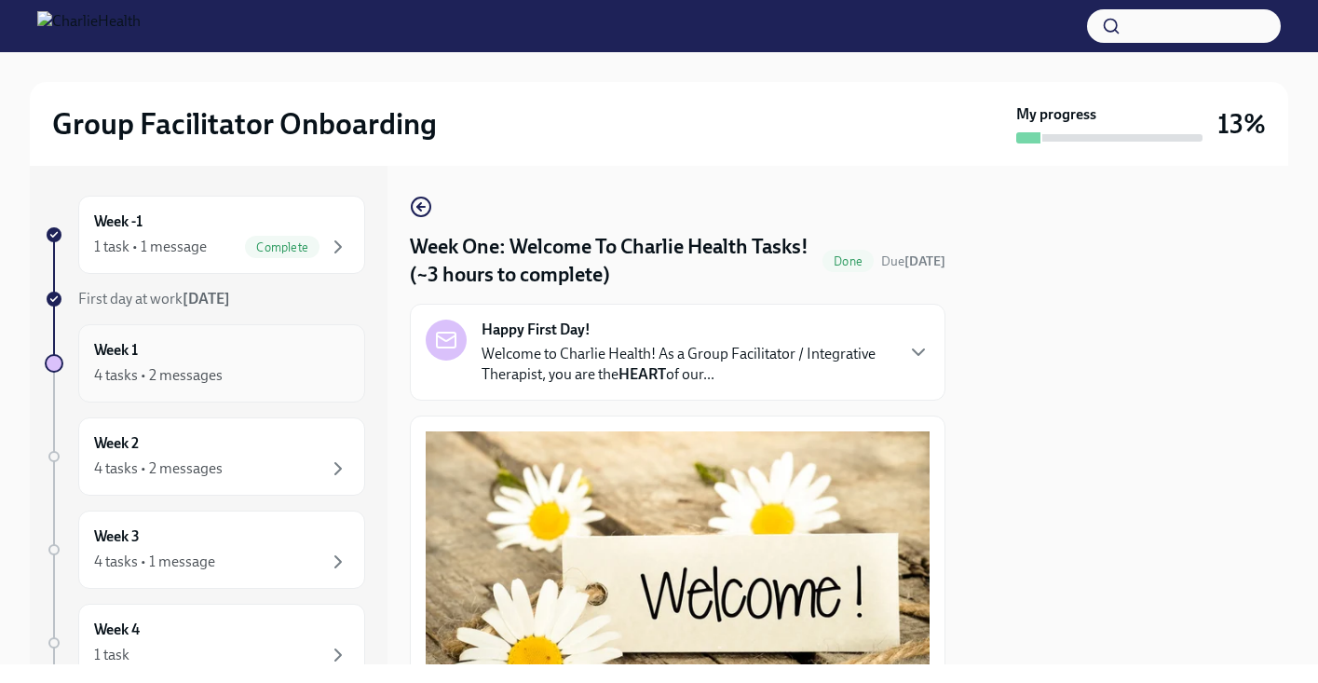
click at [190, 375] on div "4 tasks • 2 messages" at bounding box center [158, 375] width 129 height 20
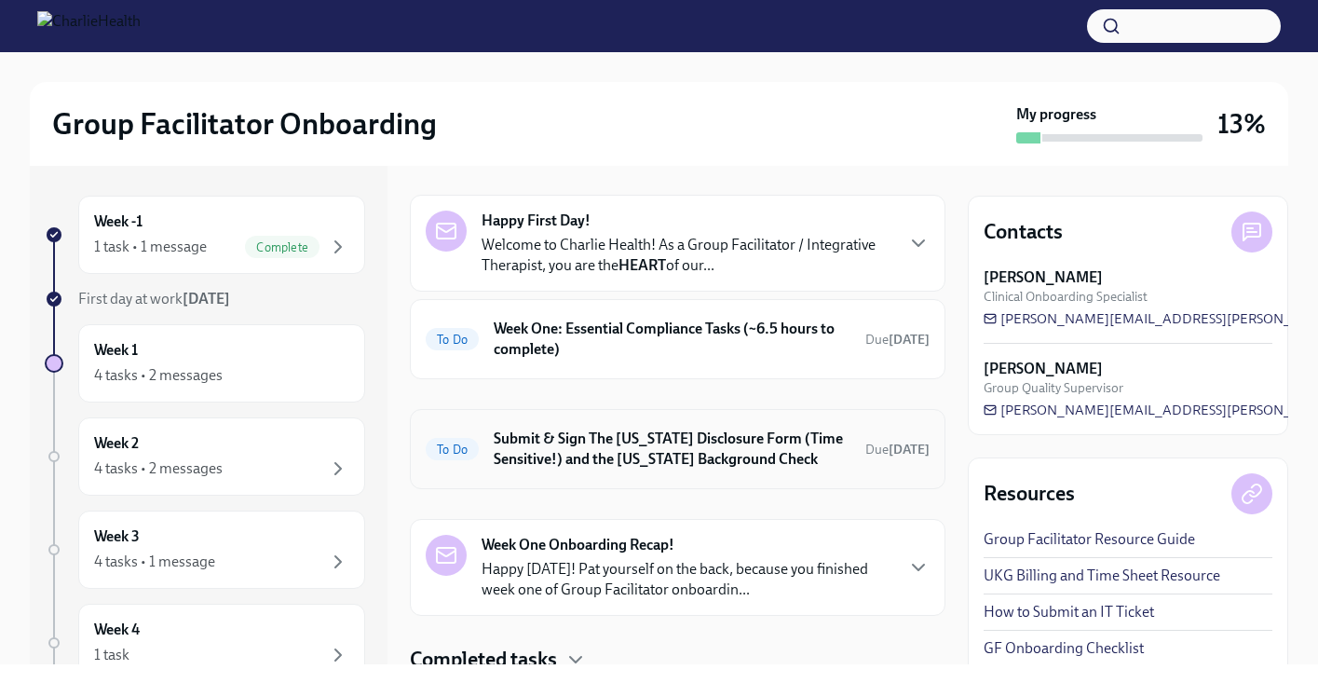
scroll to position [126, 0]
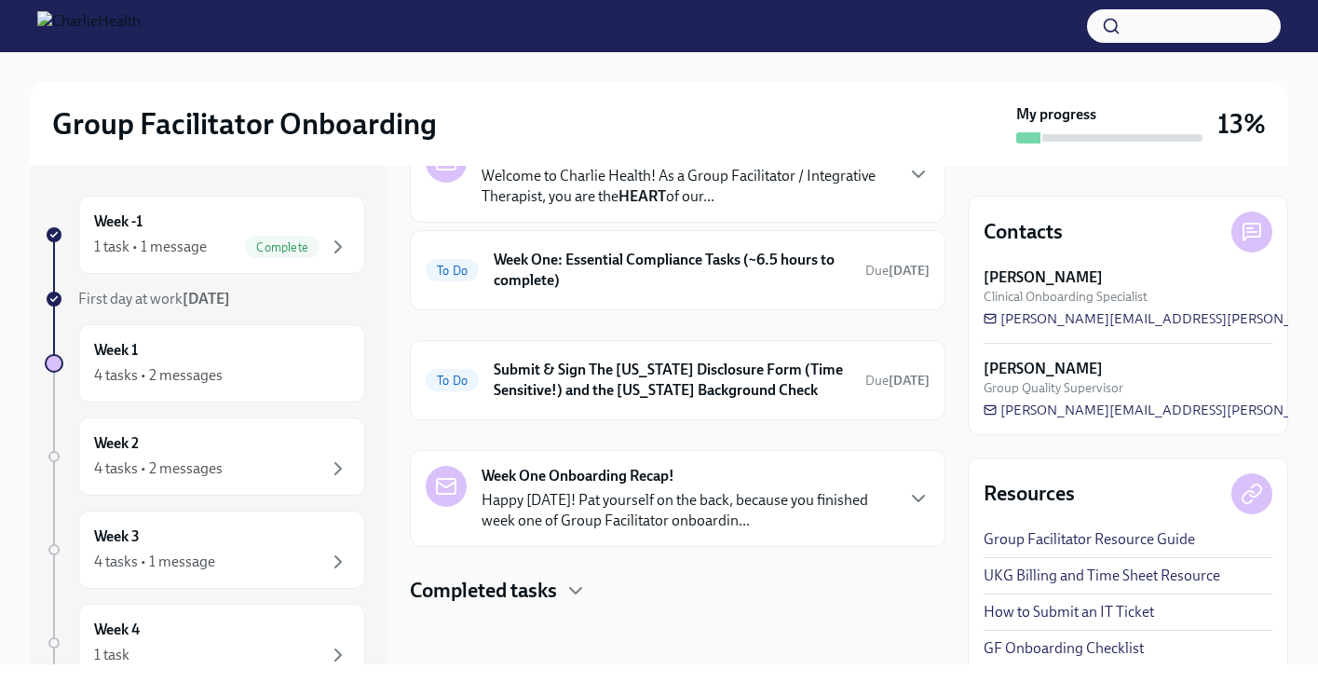
click at [560, 588] on div "Completed tasks" at bounding box center [678, 591] width 536 height 28
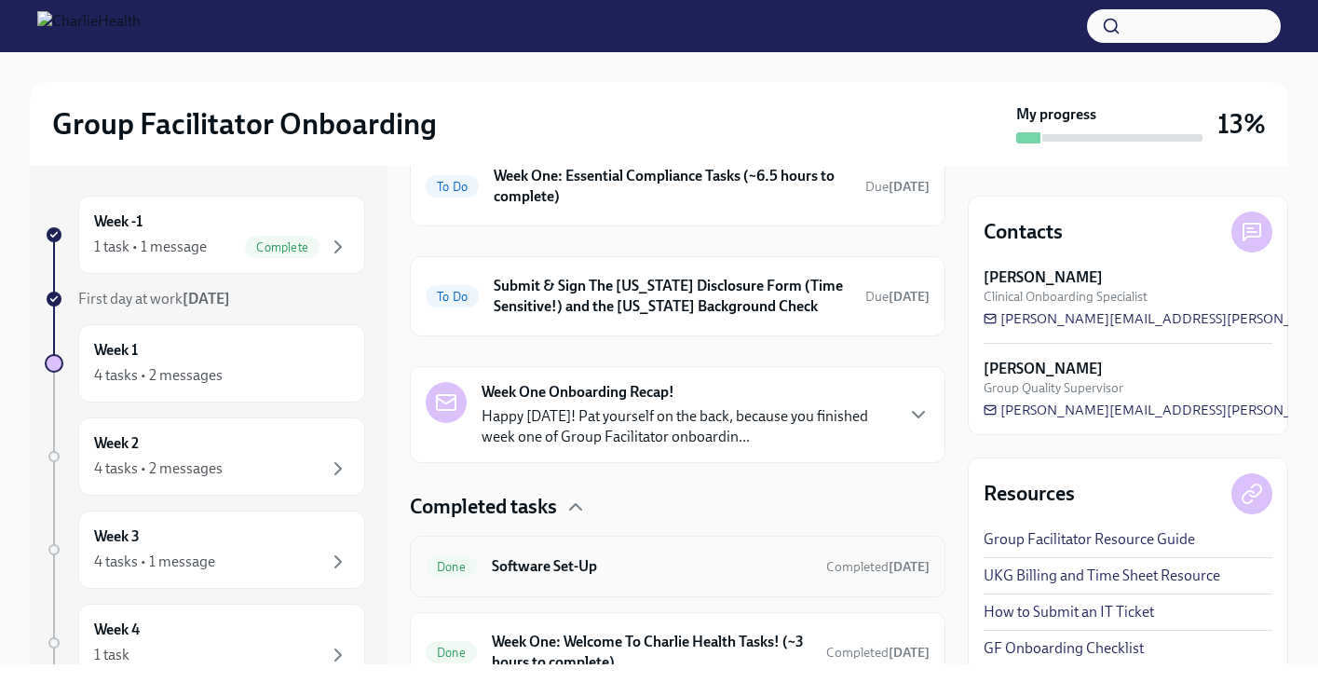
scroll to position [297, 0]
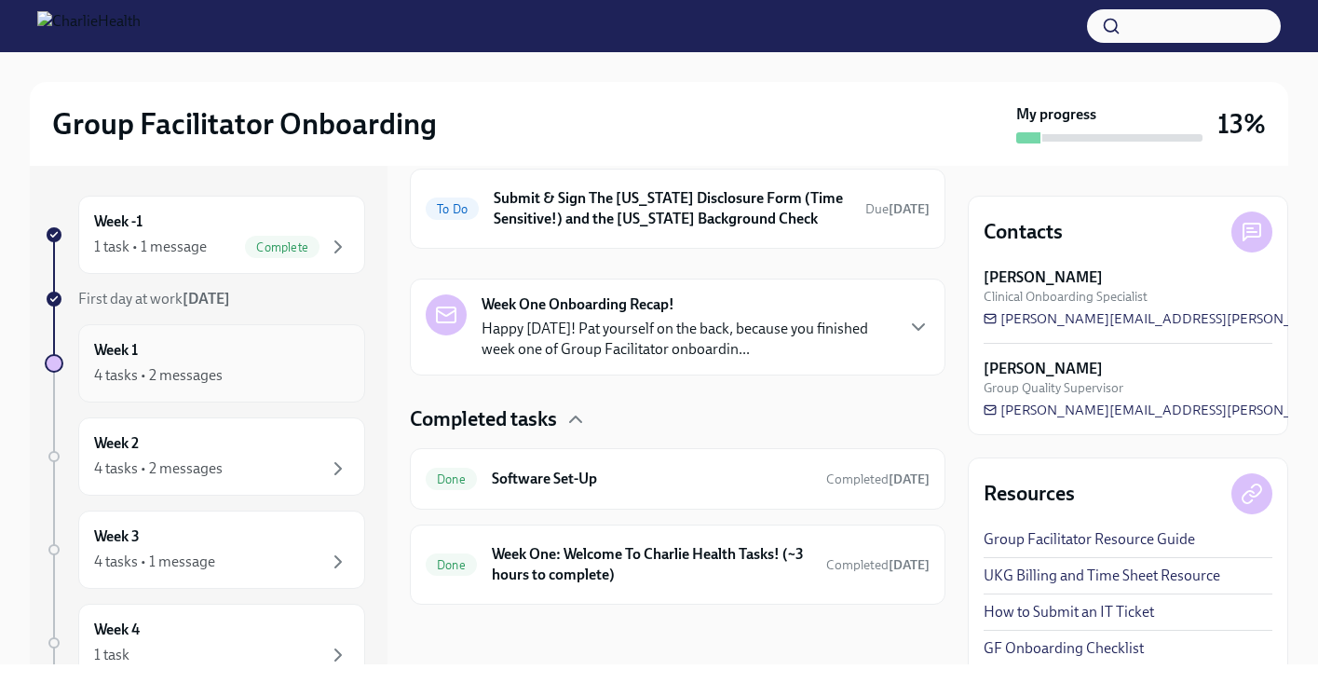
click at [208, 385] on div "4 tasks • 2 messages" at bounding box center [158, 375] width 129 height 20
click at [765, 331] on p "Happy [DATE]! Pat yourself on the back, because you finished week one of Group …" at bounding box center [687, 339] width 411 height 41
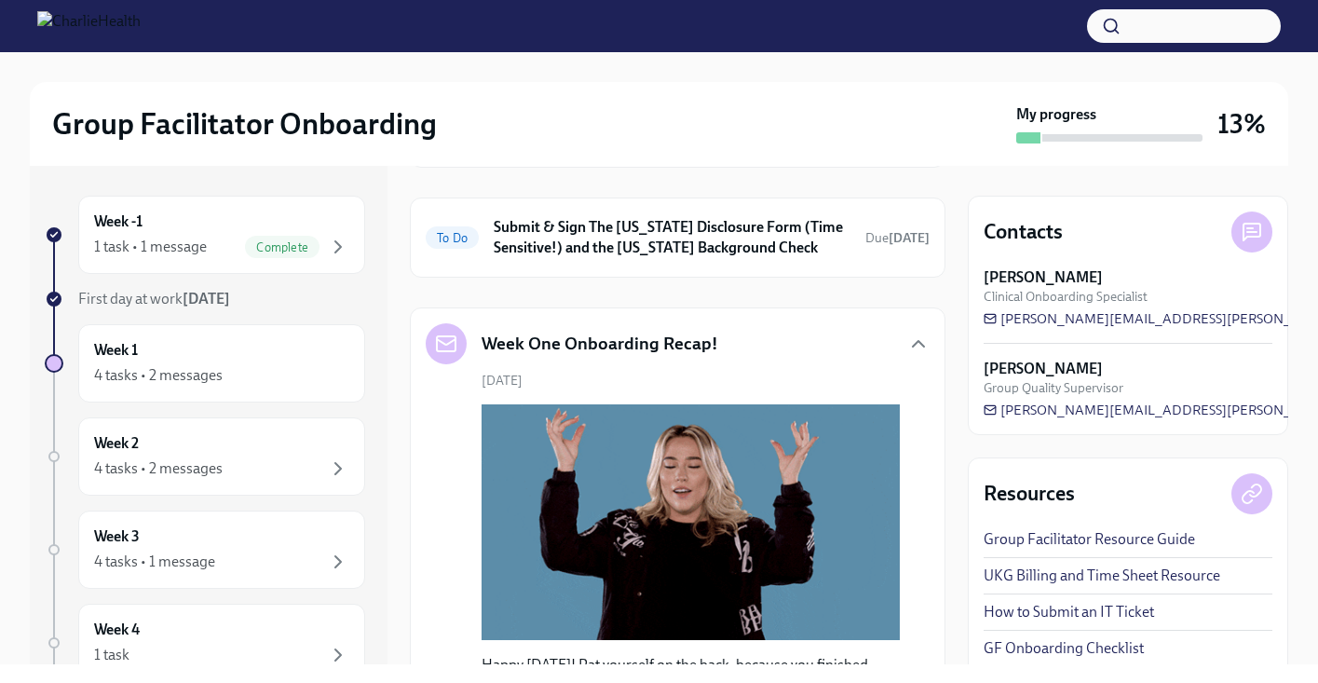
scroll to position [0, 0]
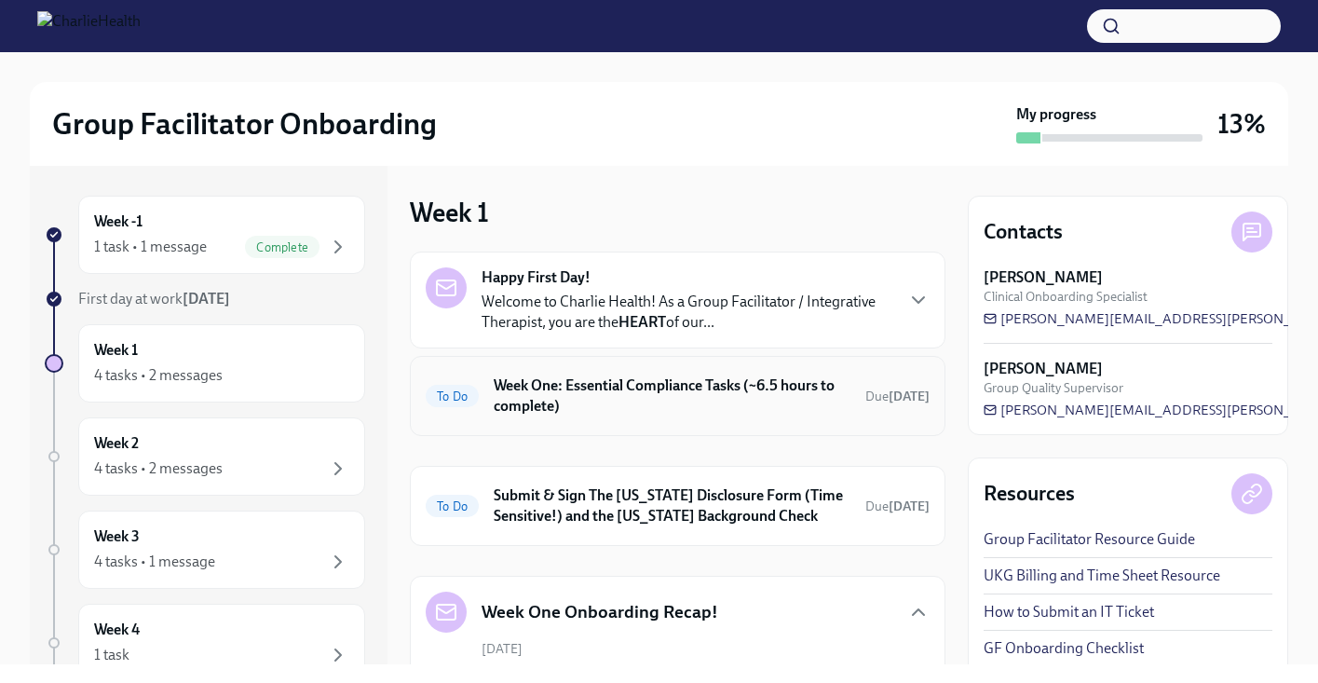
click at [681, 389] on h6 "Week One: Essential Compliance Tasks (~6.5 hours to complete)" at bounding box center [672, 395] width 357 height 41
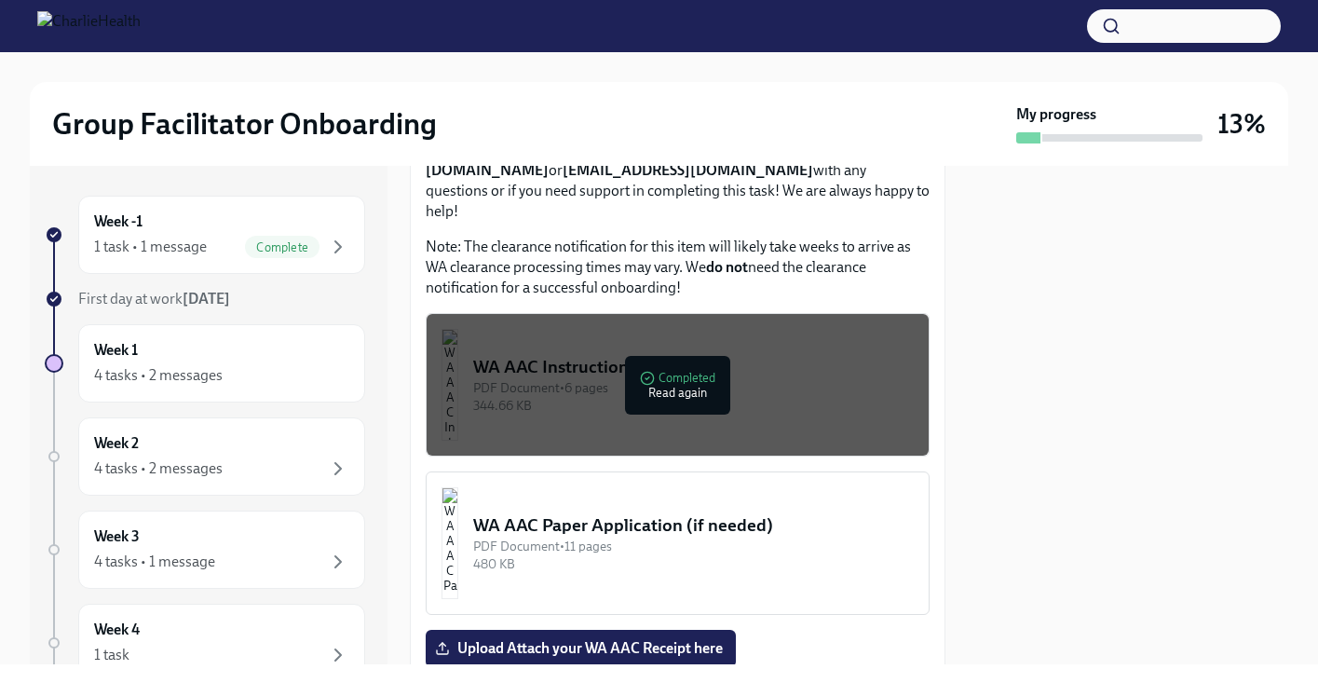
scroll to position [1621, 0]
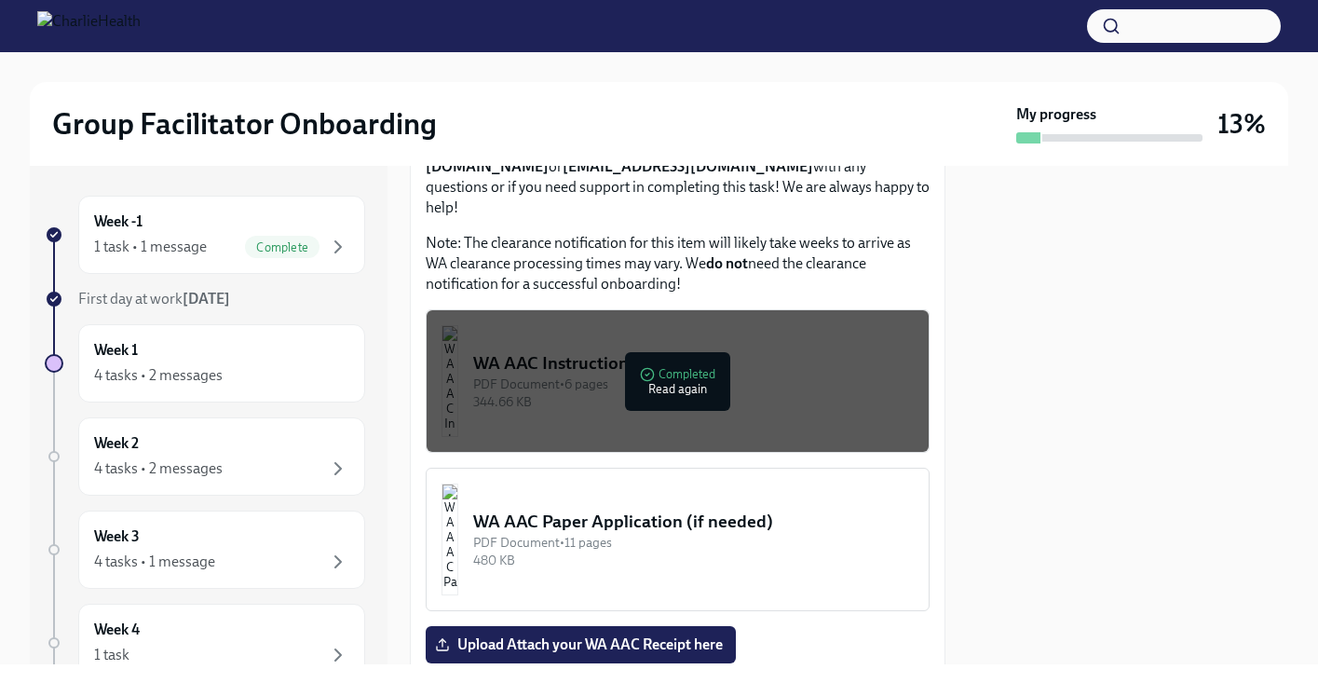
click at [690, 393] on div "PDF Document • 6 pages" at bounding box center [693, 384] width 441 height 18
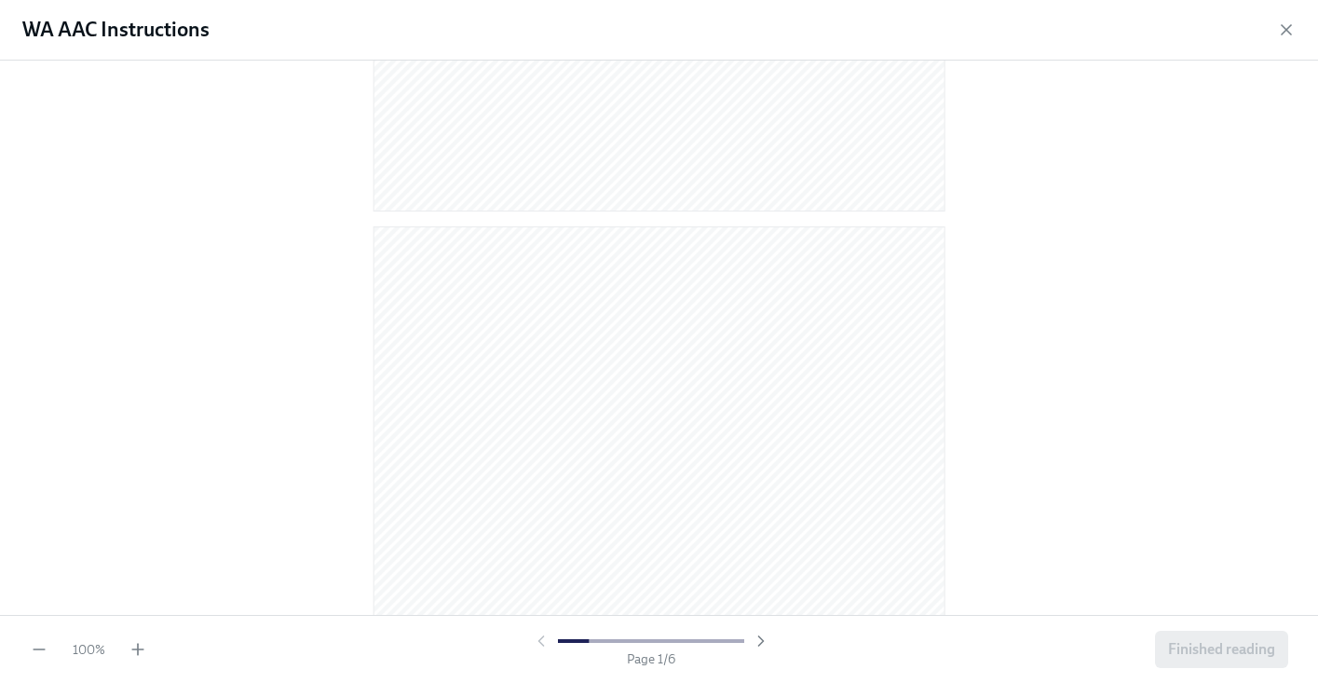
scroll to position [622, 0]
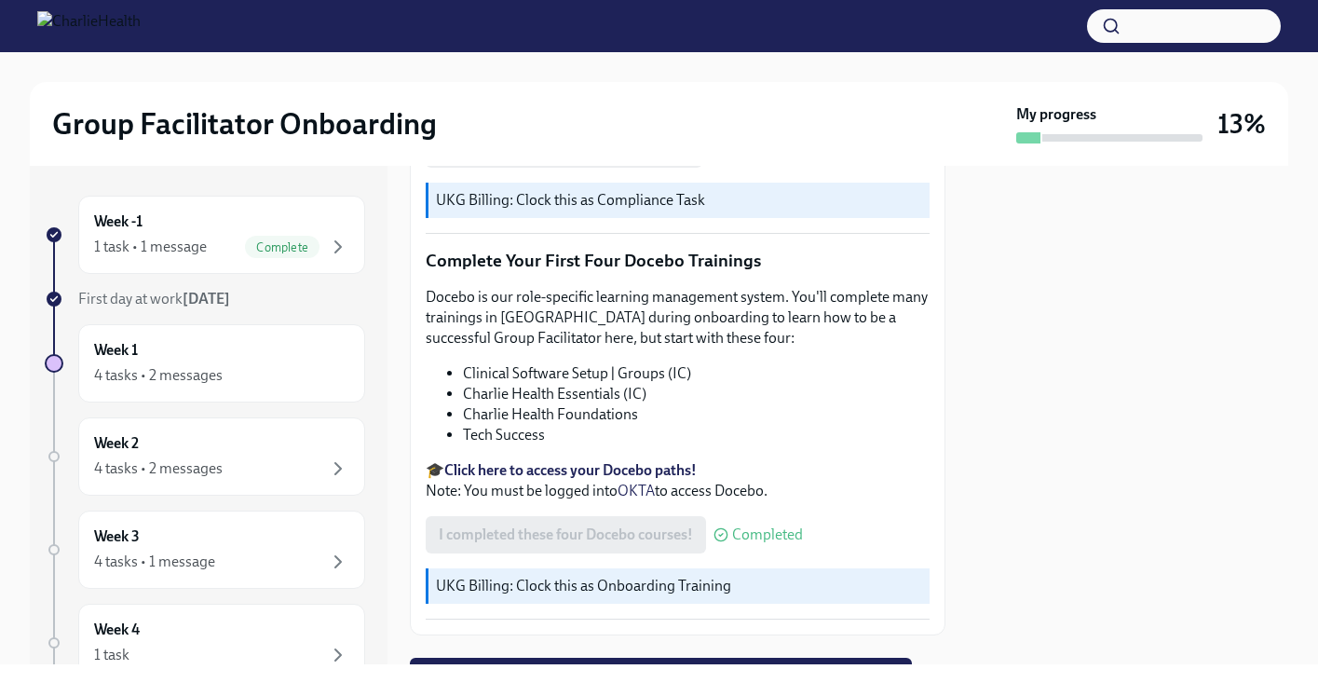
scroll to position [2400, 0]
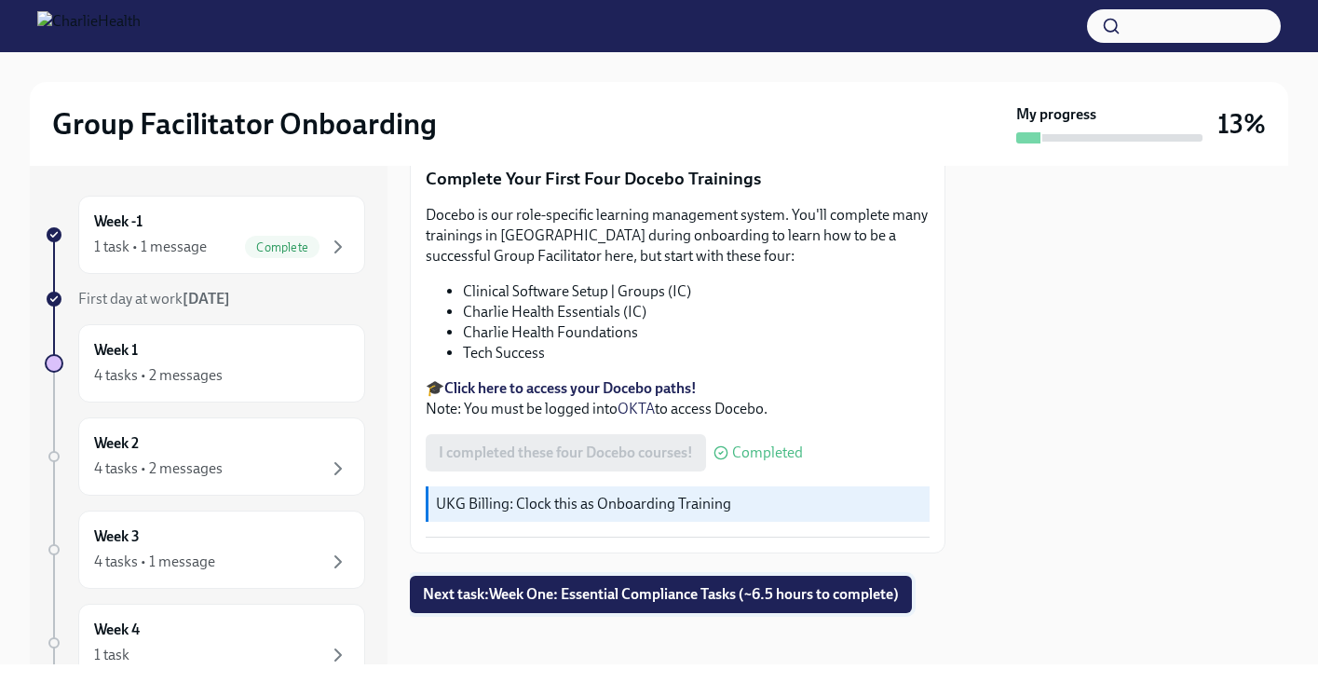
click at [656, 576] on button "Next task : Week One: Essential Compliance Tasks (~6.5 hours to complete)" at bounding box center [661, 594] width 502 height 37
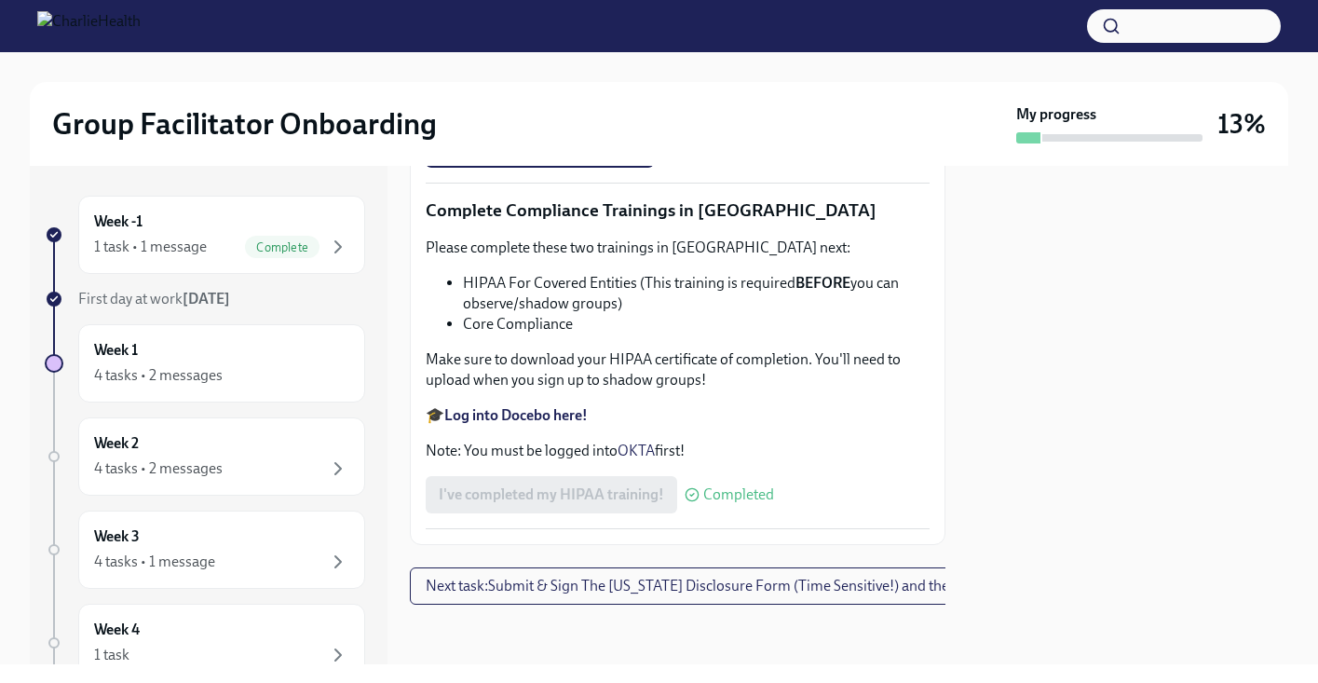
scroll to position [4561, 0]
click at [725, 577] on span "Next task : Submit & Sign The Utah Disclosure Form (Time Sensitive!) and the Lo…" at bounding box center [788, 586] width 724 height 19
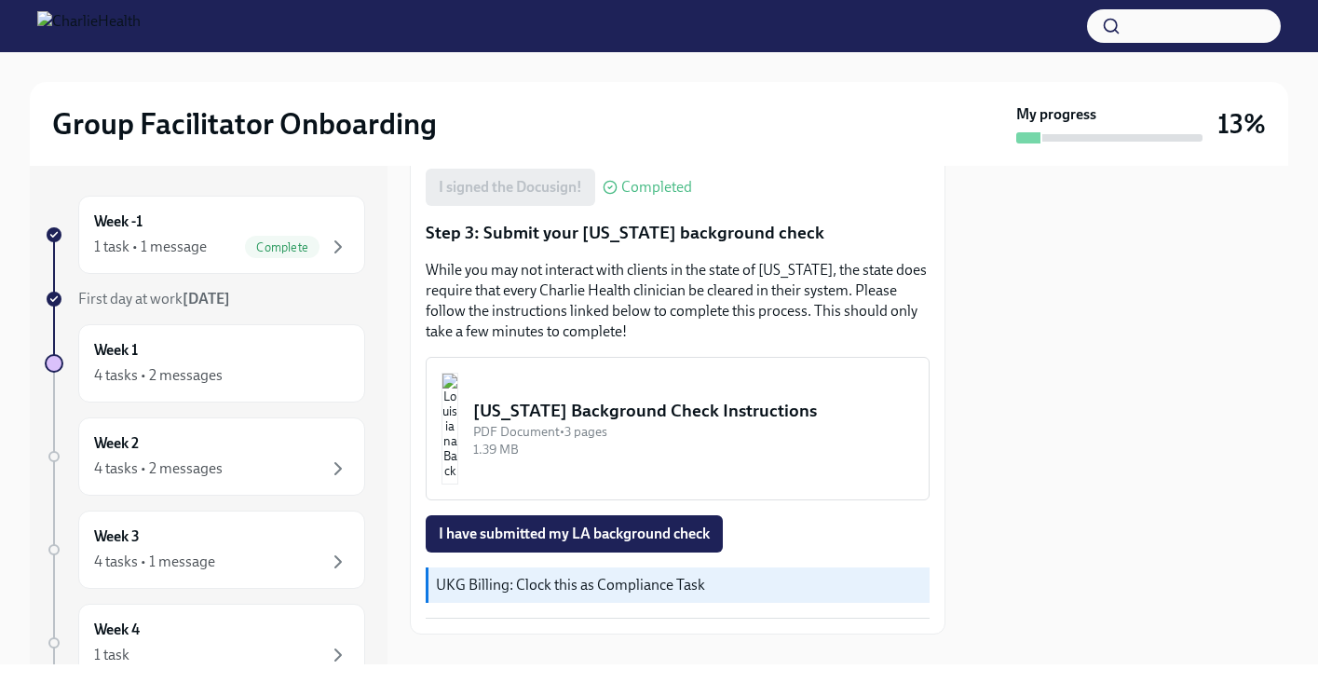
scroll to position [629, 0]
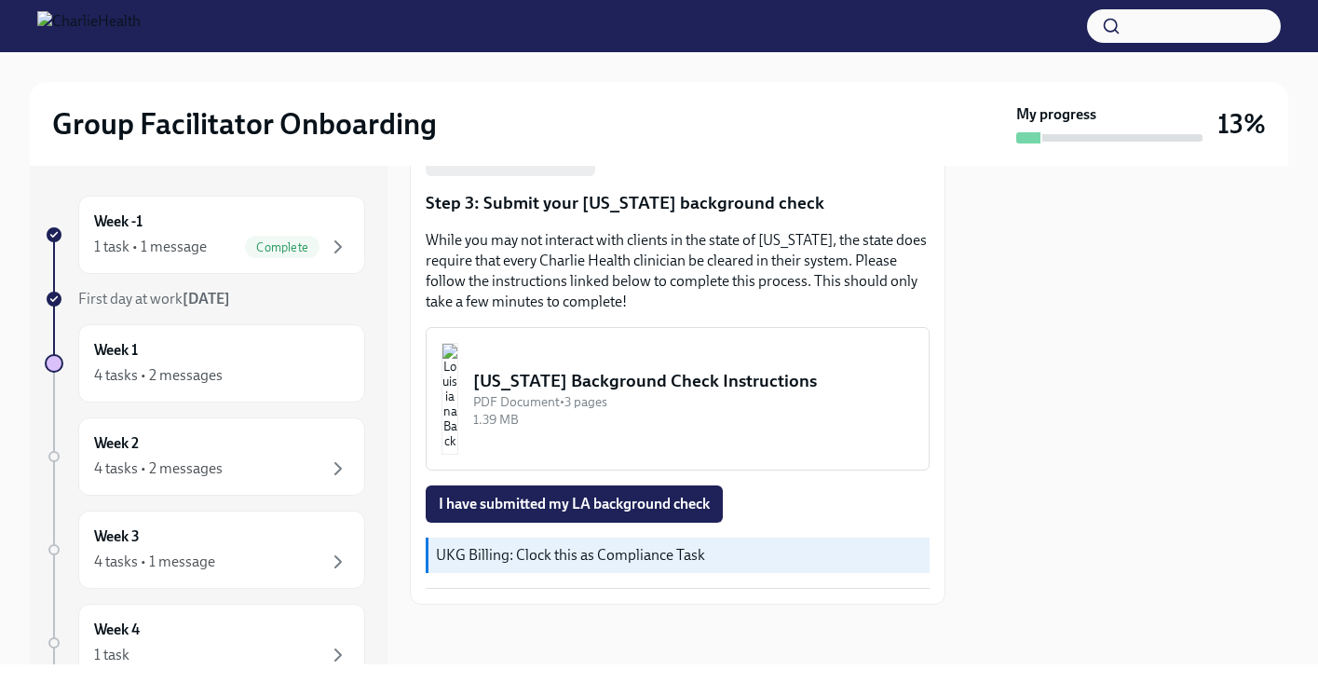
click at [604, 377] on div "Louisiana Background Check Instructions" at bounding box center [693, 381] width 441 height 24
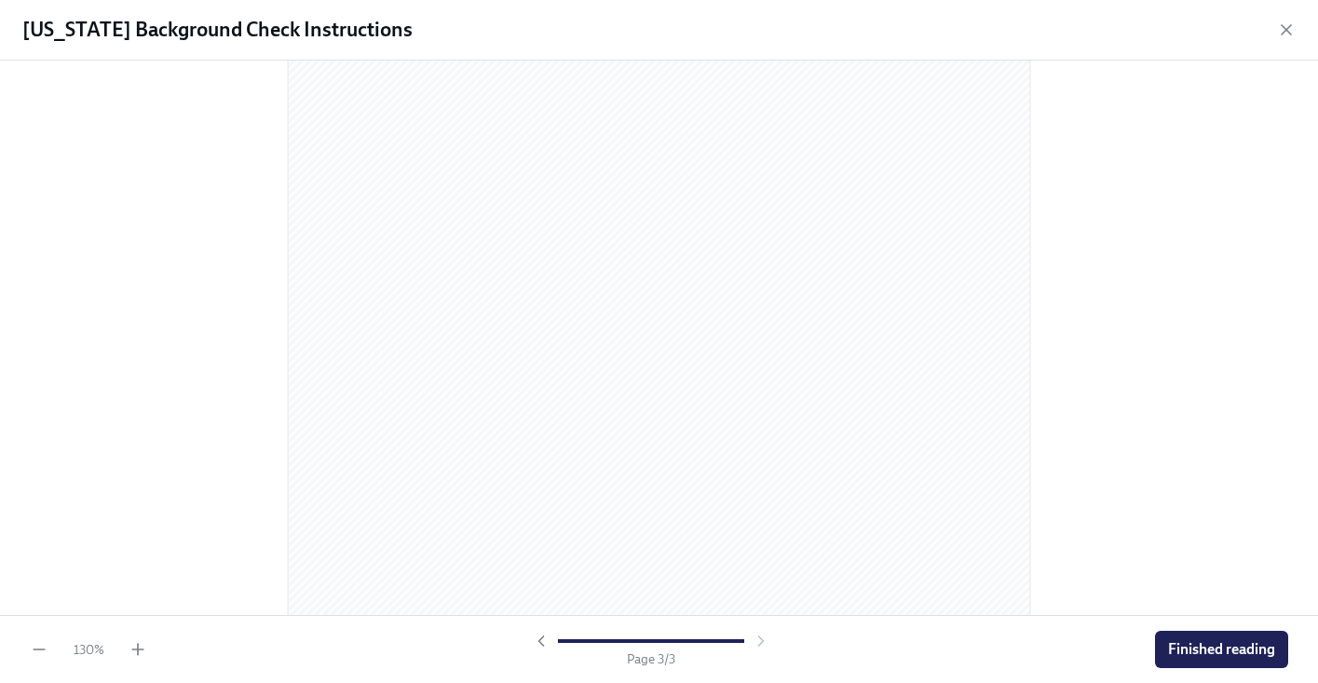
scroll to position [2390, 0]
click at [1231, 640] on span "Finished reading" at bounding box center [1221, 649] width 107 height 19
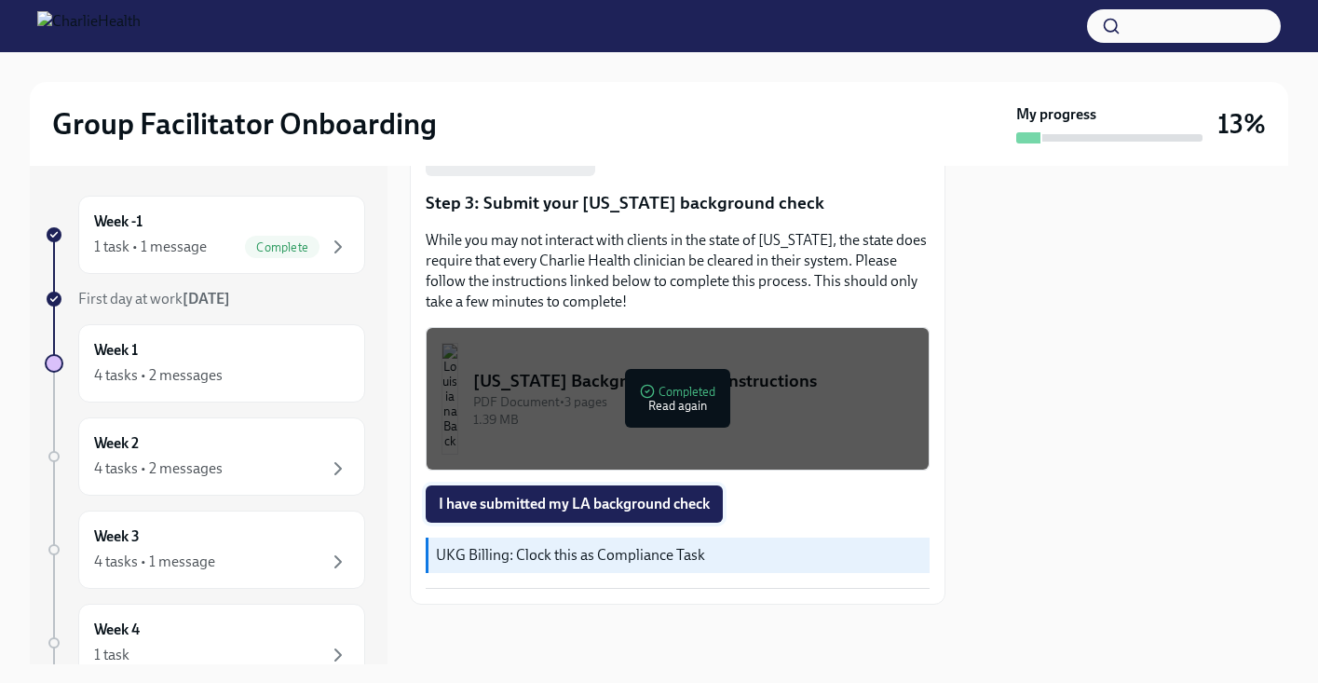
click at [641, 499] on span "I have submitted my LA background check" at bounding box center [574, 504] width 271 height 19
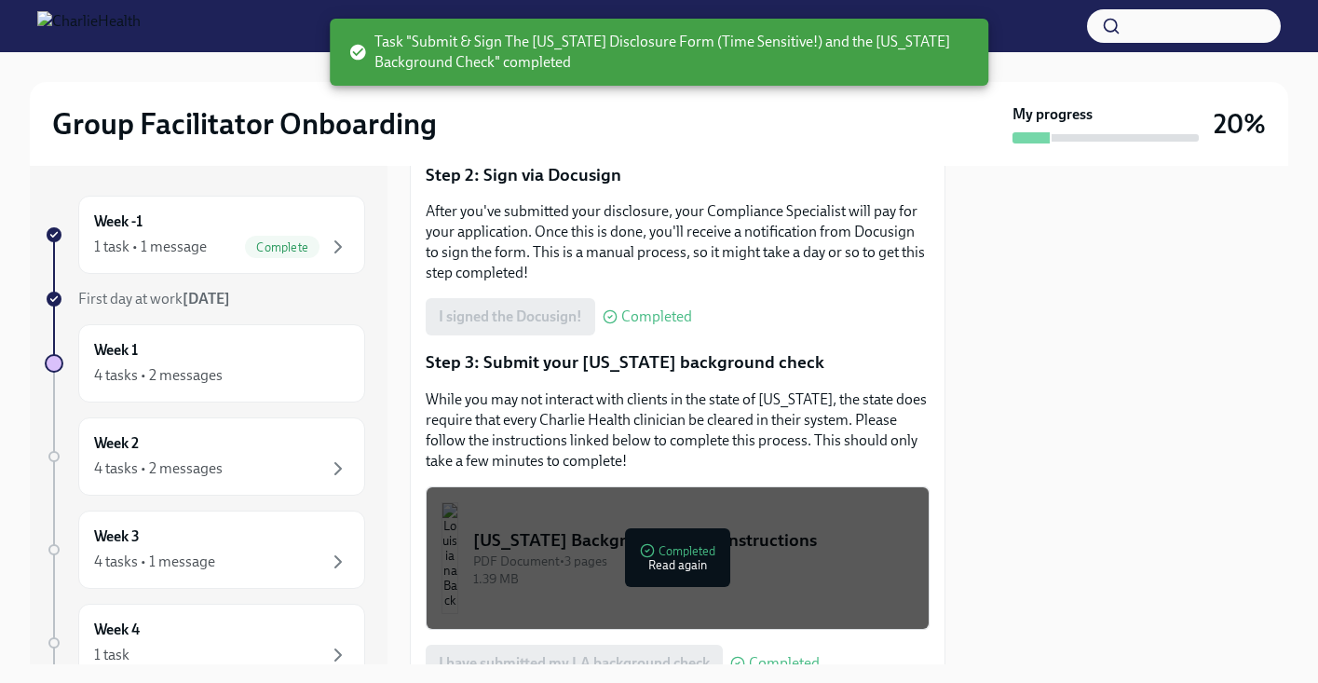
scroll to position [601, 0]
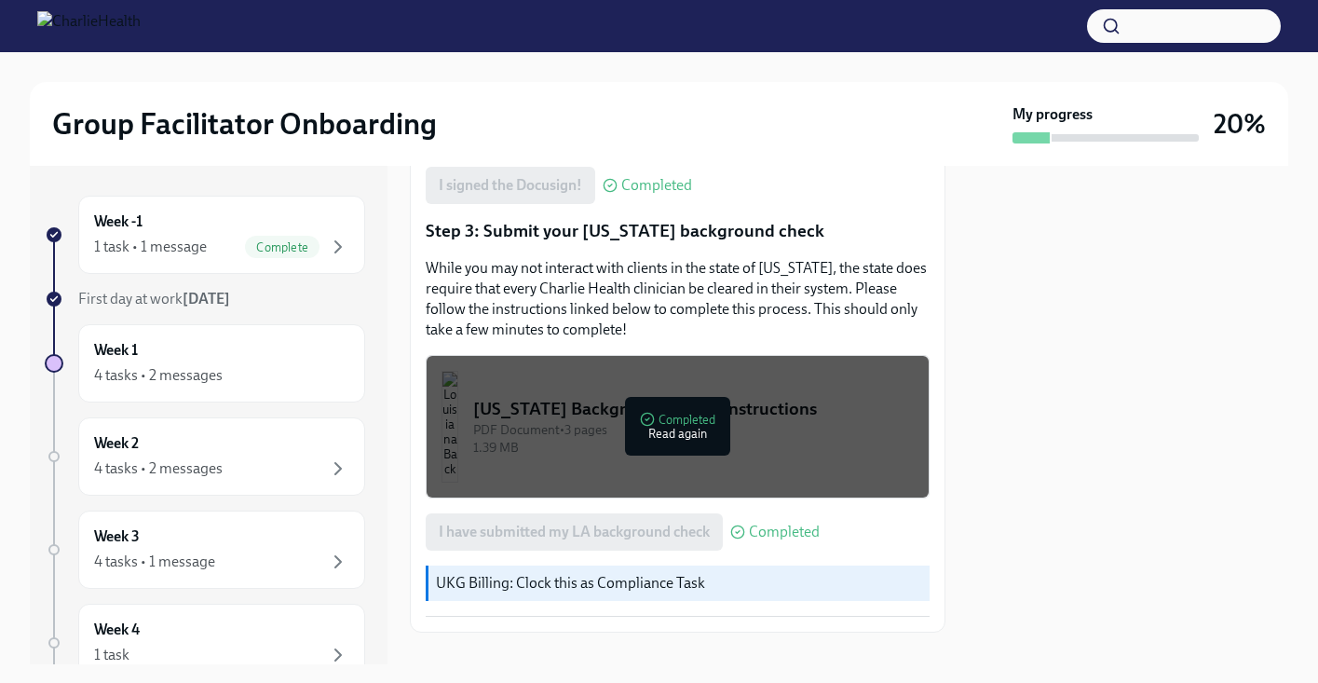
click at [542, 633] on div at bounding box center [678, 663] width 536 height 60
click at [197, 362] on div "Week 1 4 tasks • 2 messages" at bounding box center [221, 363] width 255 height 47
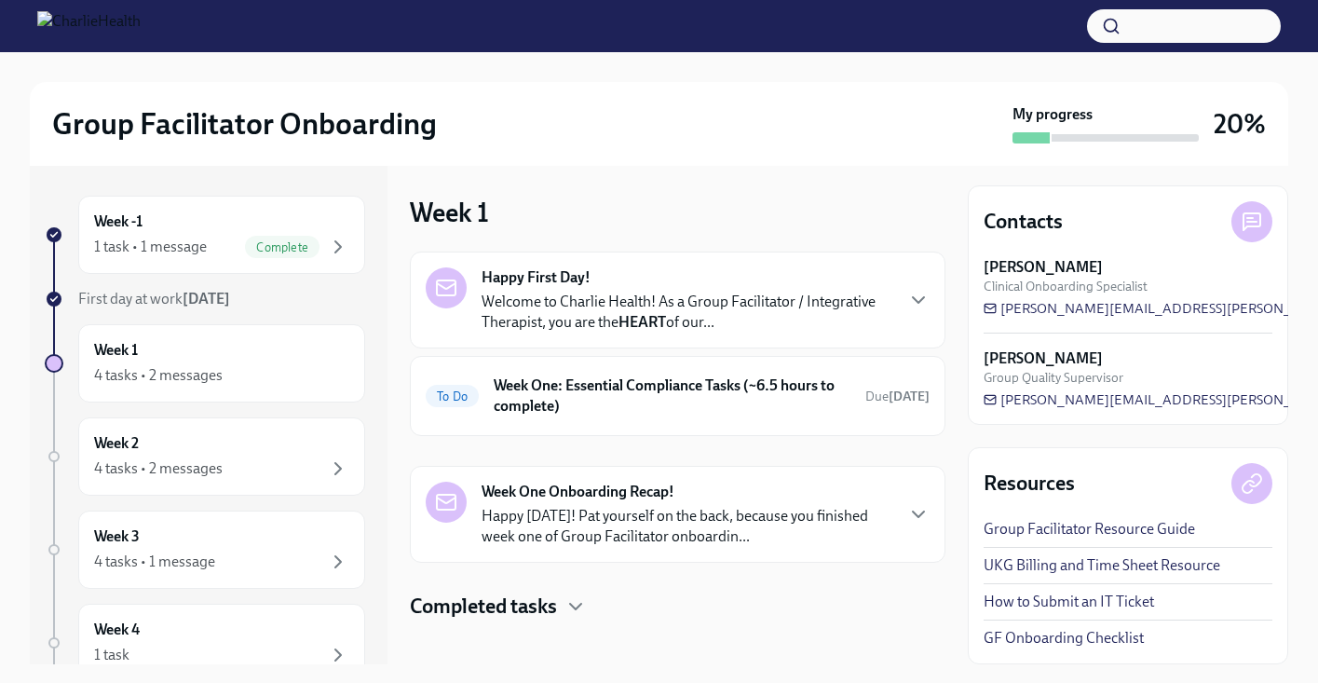
scroll to position [16, 0]
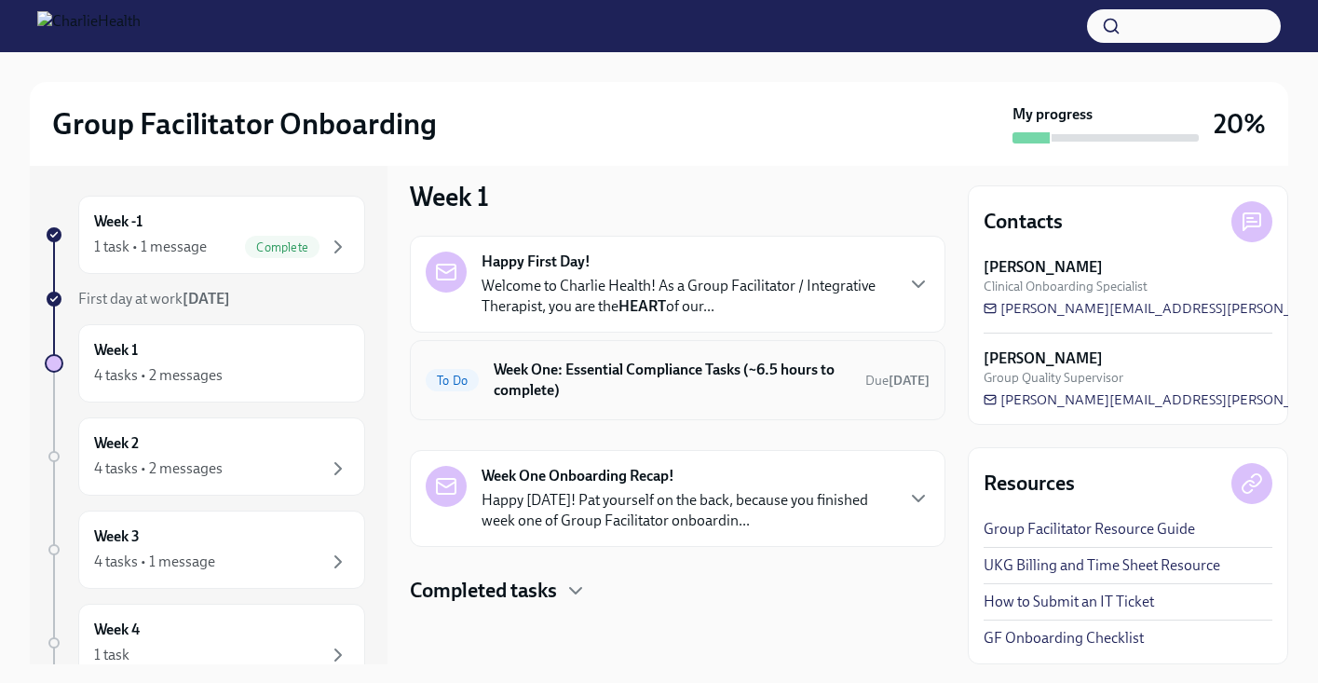
click at [679, 389] on h6 "Week One: Essential Compliance Tasks (~6.5 hours to complete)" at bounding box center [672, 380] width 357 height 41
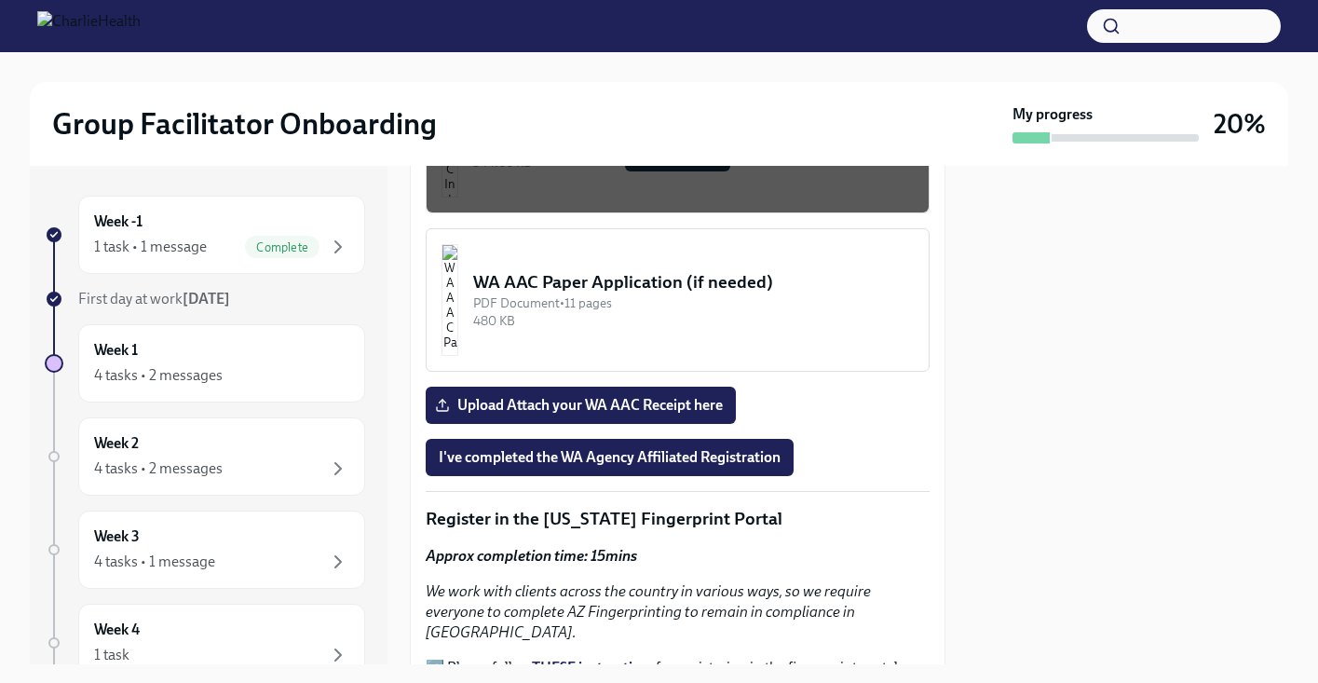
scroll to position [1870, 0]
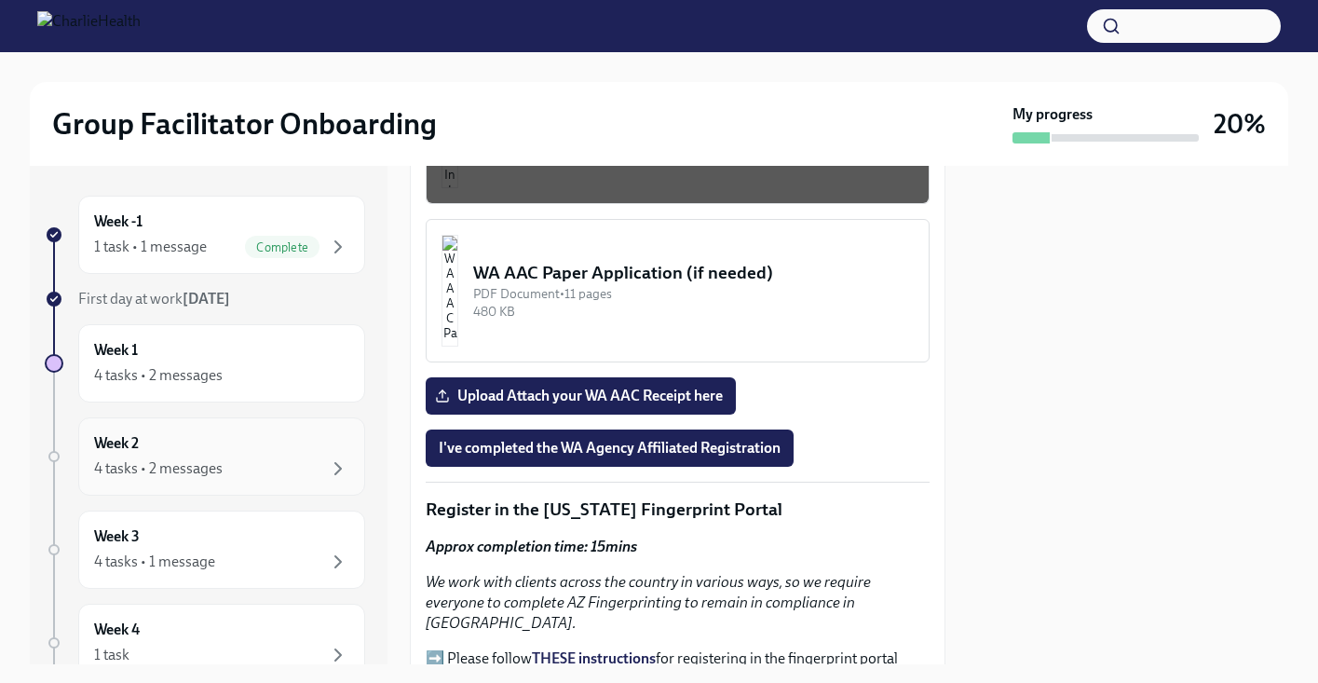
click at [213, 488] on div "Week 2 4 tasks • 2 messages" at bounding box center [221, 456] width 287 height 78
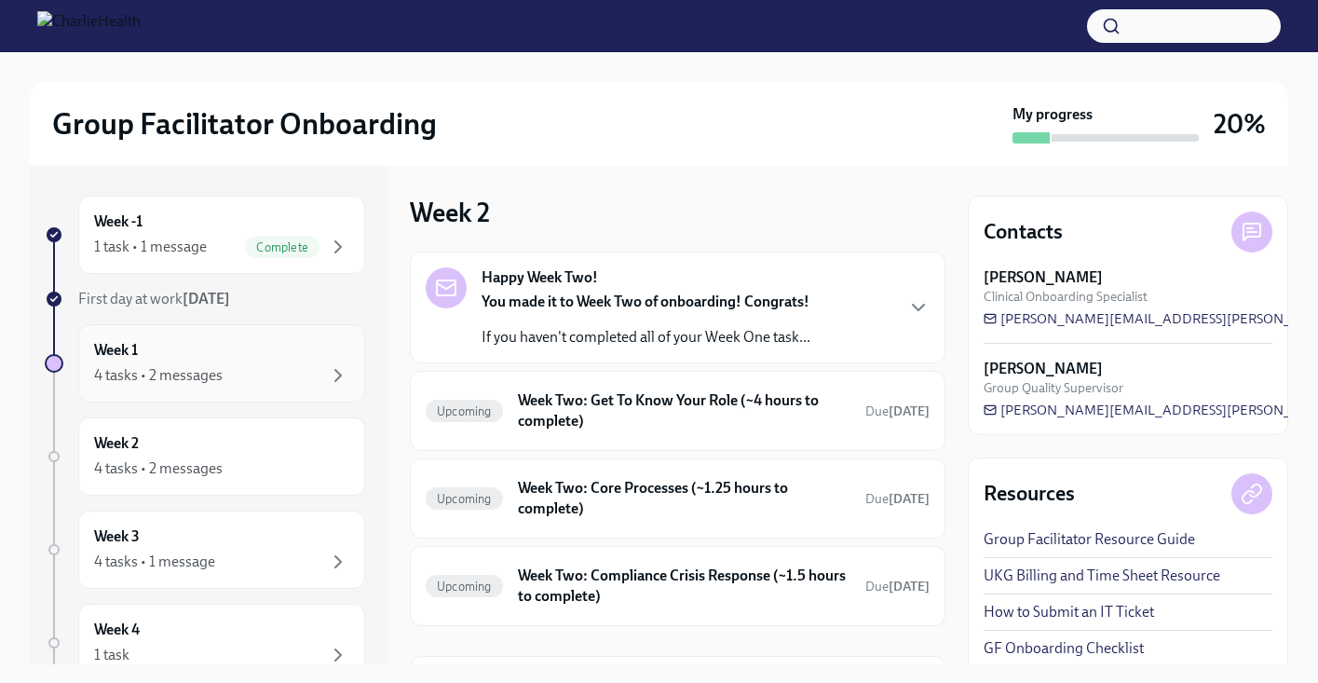
click at [193, 341] on div "Week 1 4 tasks • 2 messages" at bounding box center [221, 363] width 255 height 47
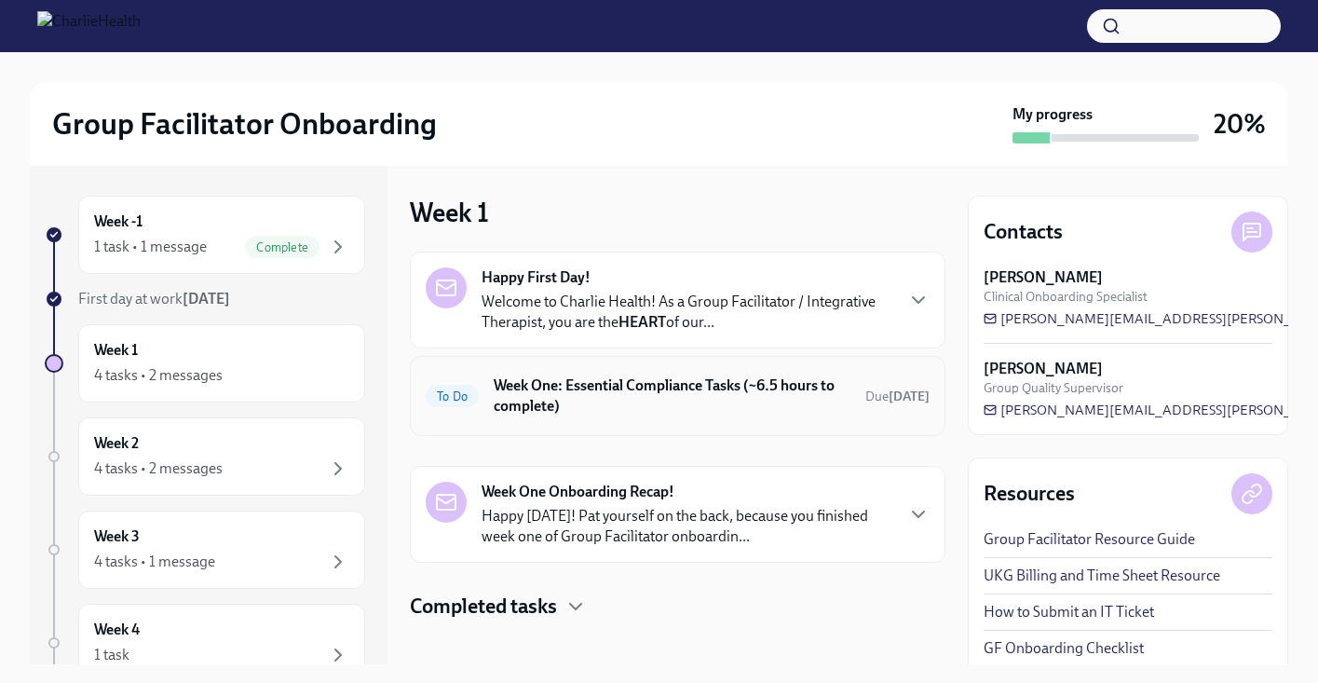
click at [694, 392] on h6 "Week One: Essential Compliance Tasks (~6.5 hours to complete)" at bounding box center [672, 395] width 357 height 41
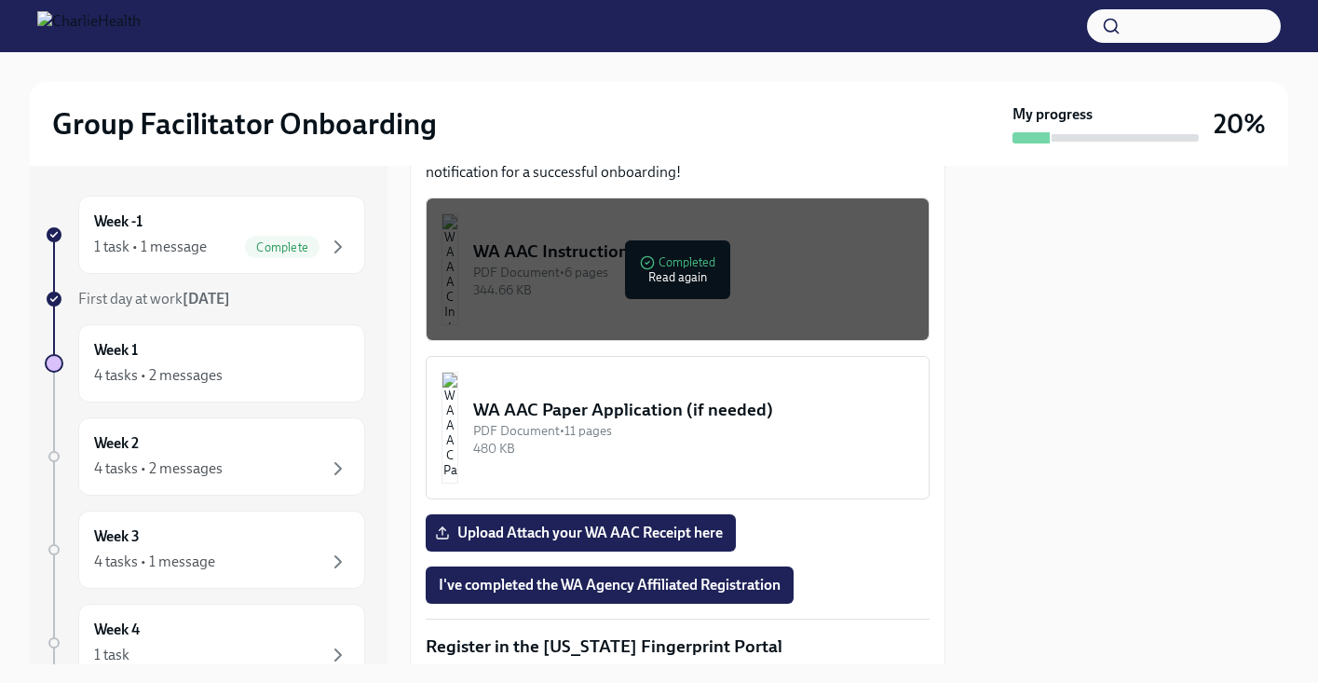
scroll to position [1736, 0]
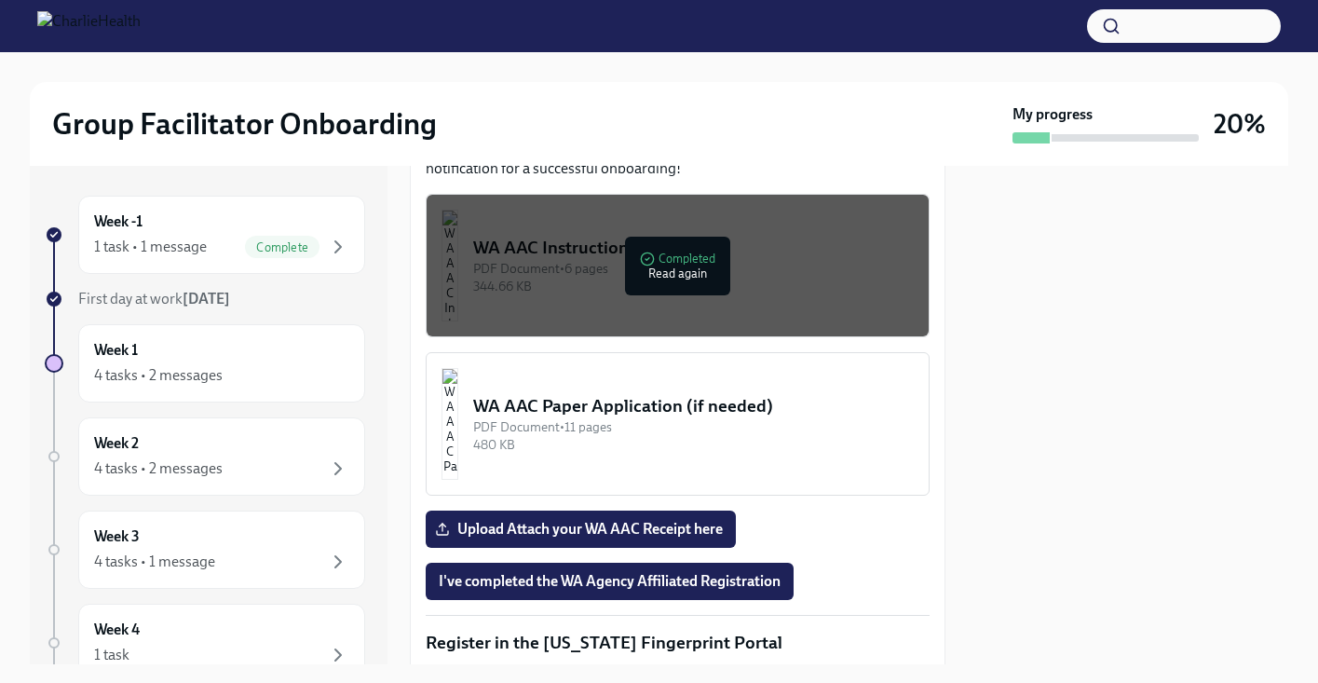
click at [683, 295] on div "WA AAC Instructions PDF Document • 6 pages 344.66 KB" at bounding box center [693, 266] width 441 height 60
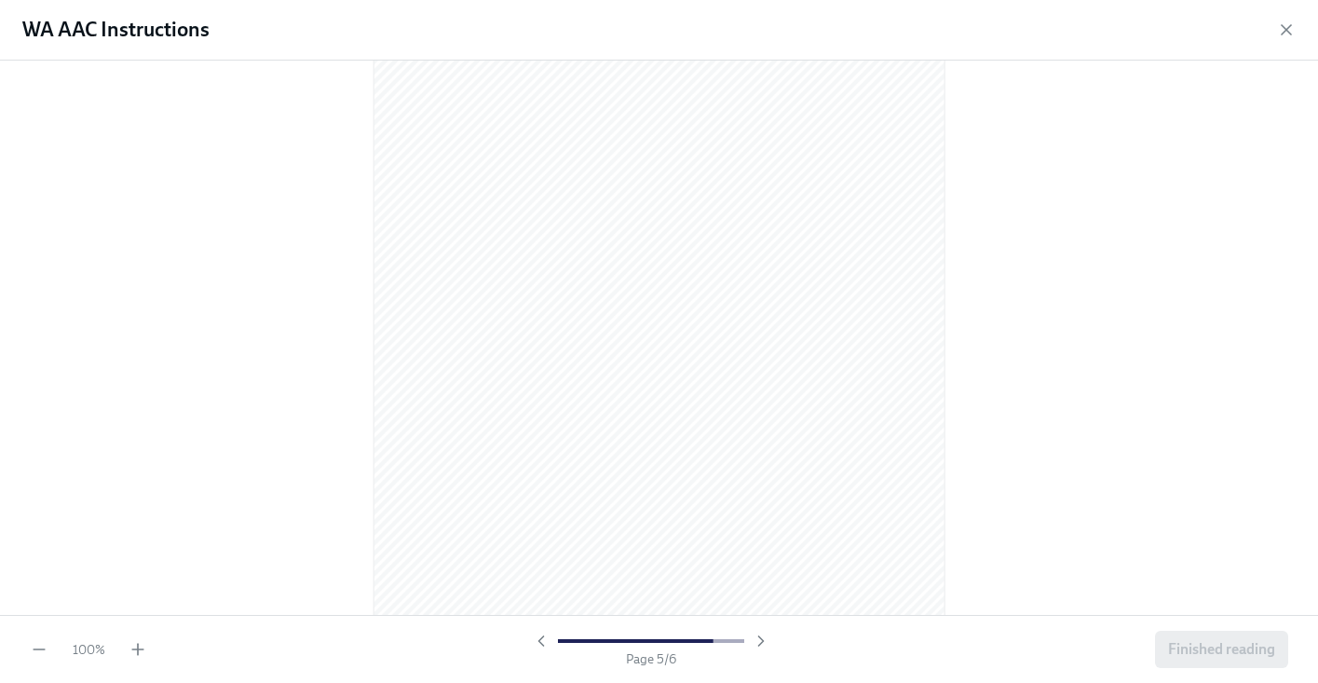
scroll to position [3988, 0]
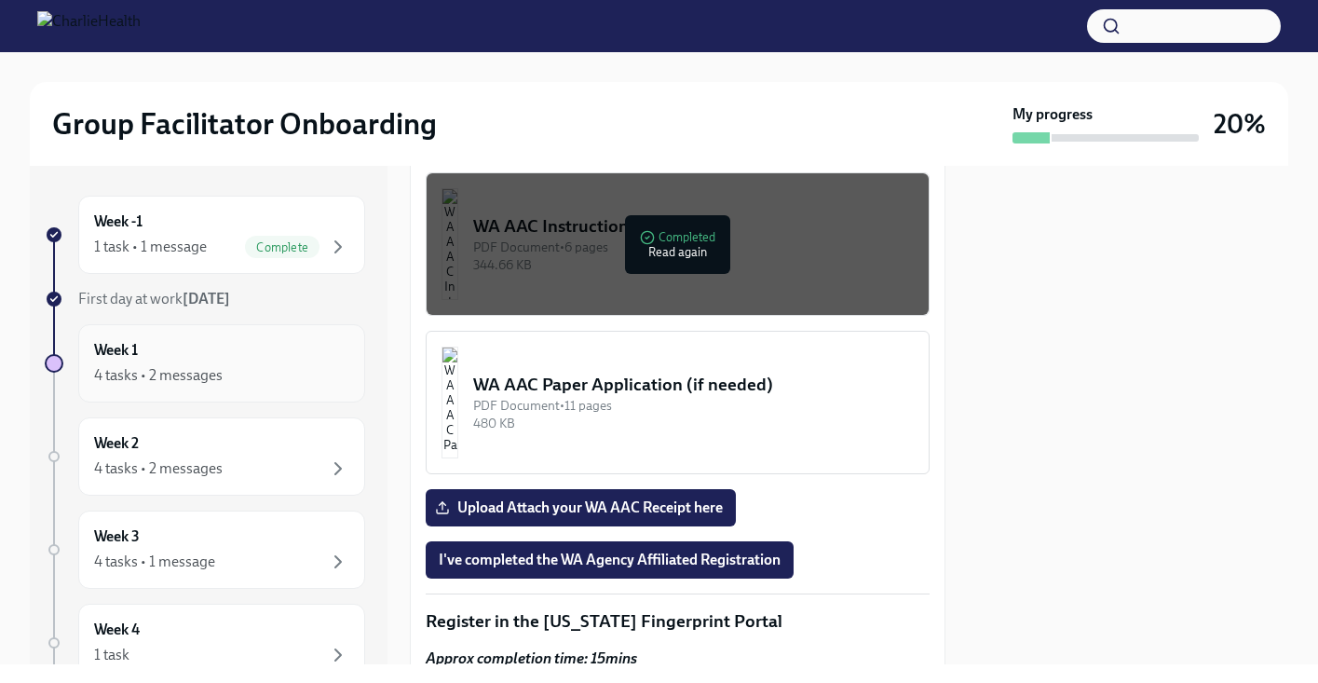
scroll to position [1910, 0]
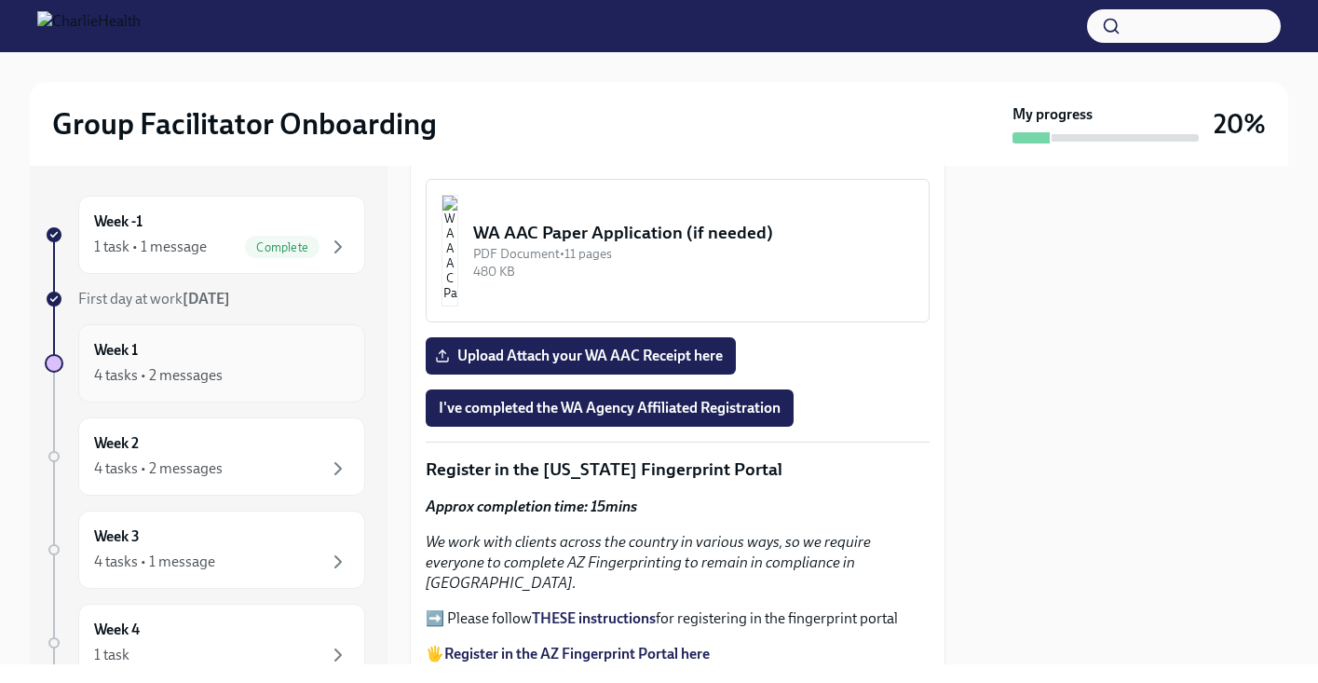
click at [237, 376] on div "4 tasks • 2 messages" at bounding box center [221, 375] width 255 height 22
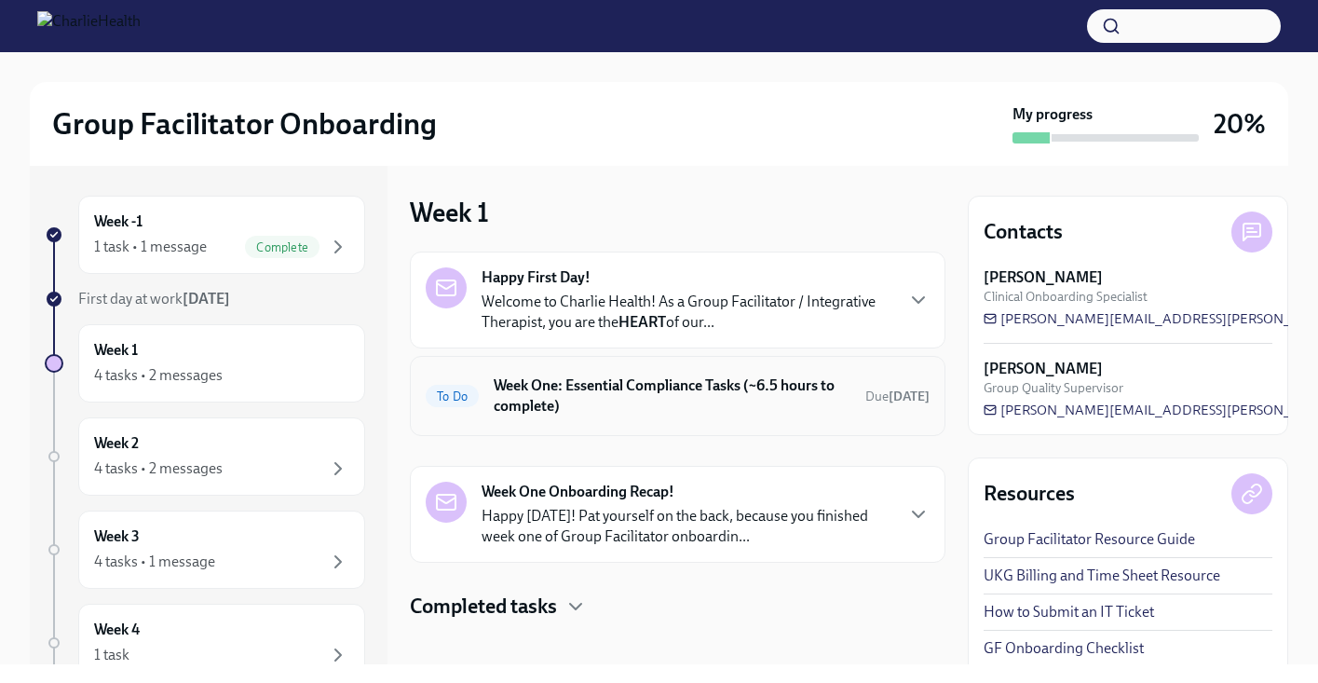
click at [661, 403] on h6 "Week One: Essential Compliance Tasks (~6.5 hours to complete)" at bounding box center [672, 395] width 357 height 41
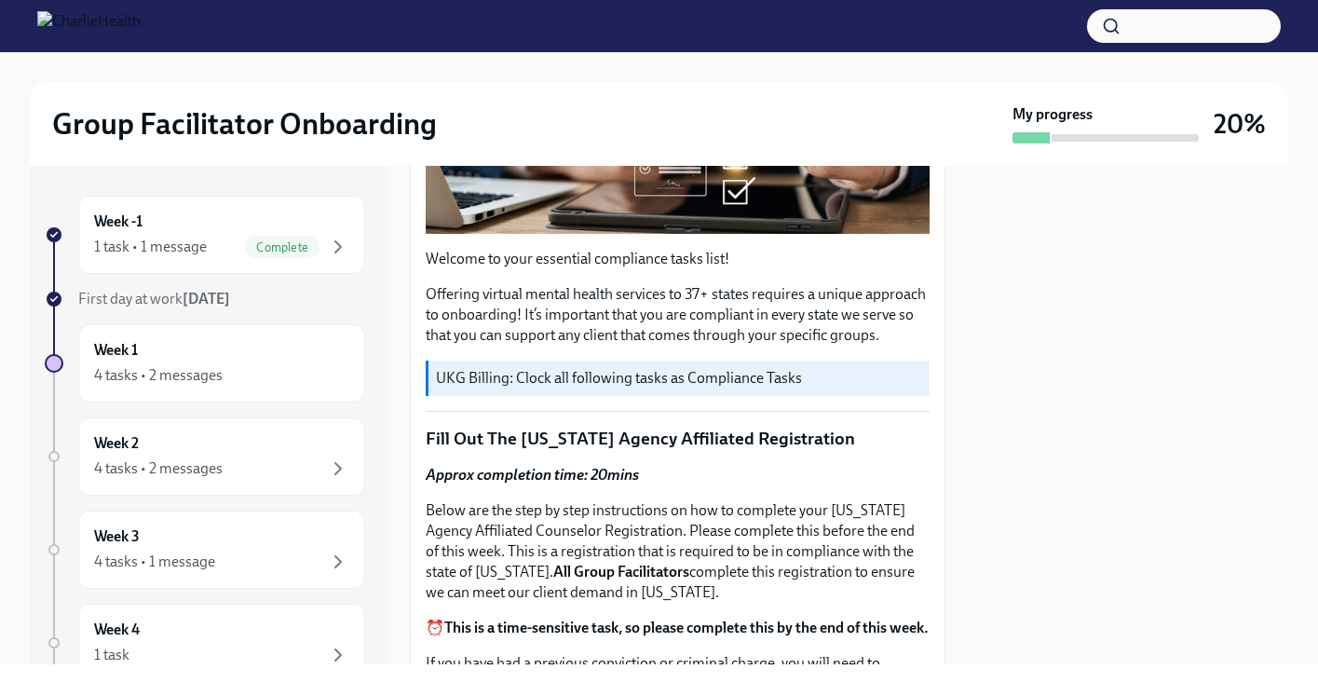
scroll to position [465, 0]
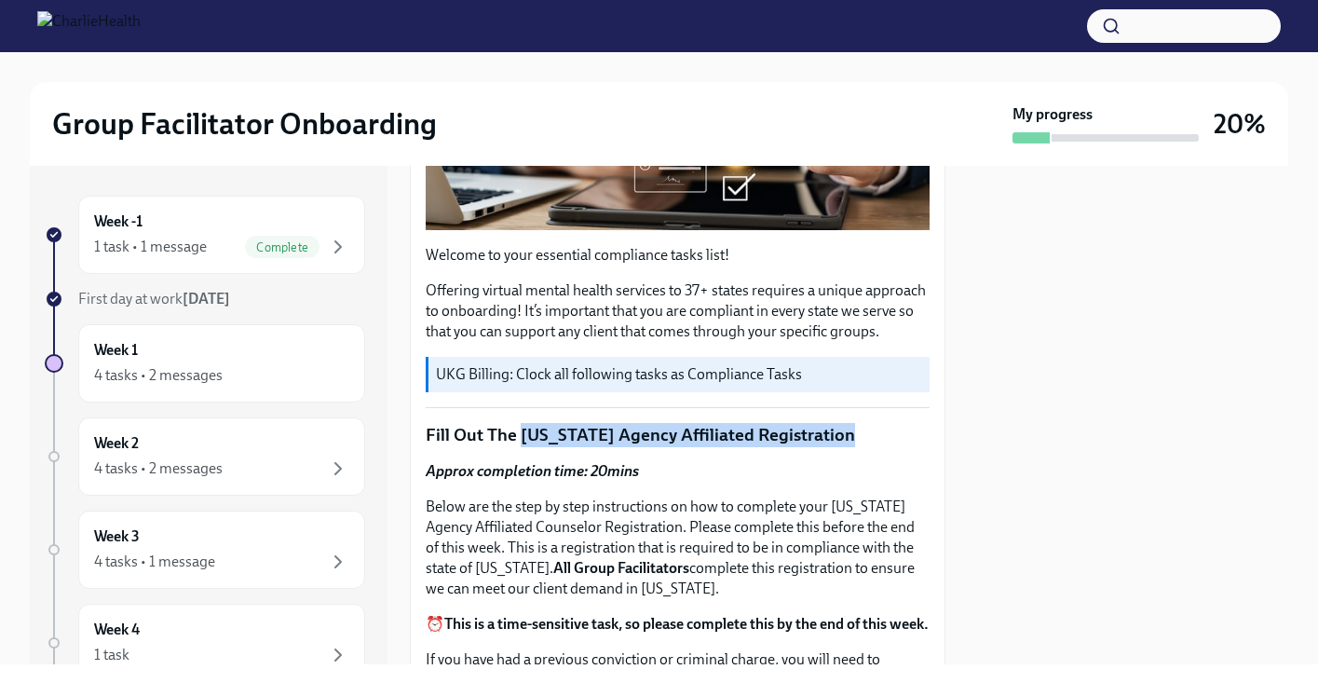
drag, startPoint x: 522, startPoint y: 447, endPoint x: 875, endPoint y: 441, distance: 353.1
click at [878, 442] on p "Fill Out The [US_STATE] Agency Affiliated Registration" at bounding box center [678, 435] width 504 height 24
copy p "[US_STATE] Agency Affiliated Registration"
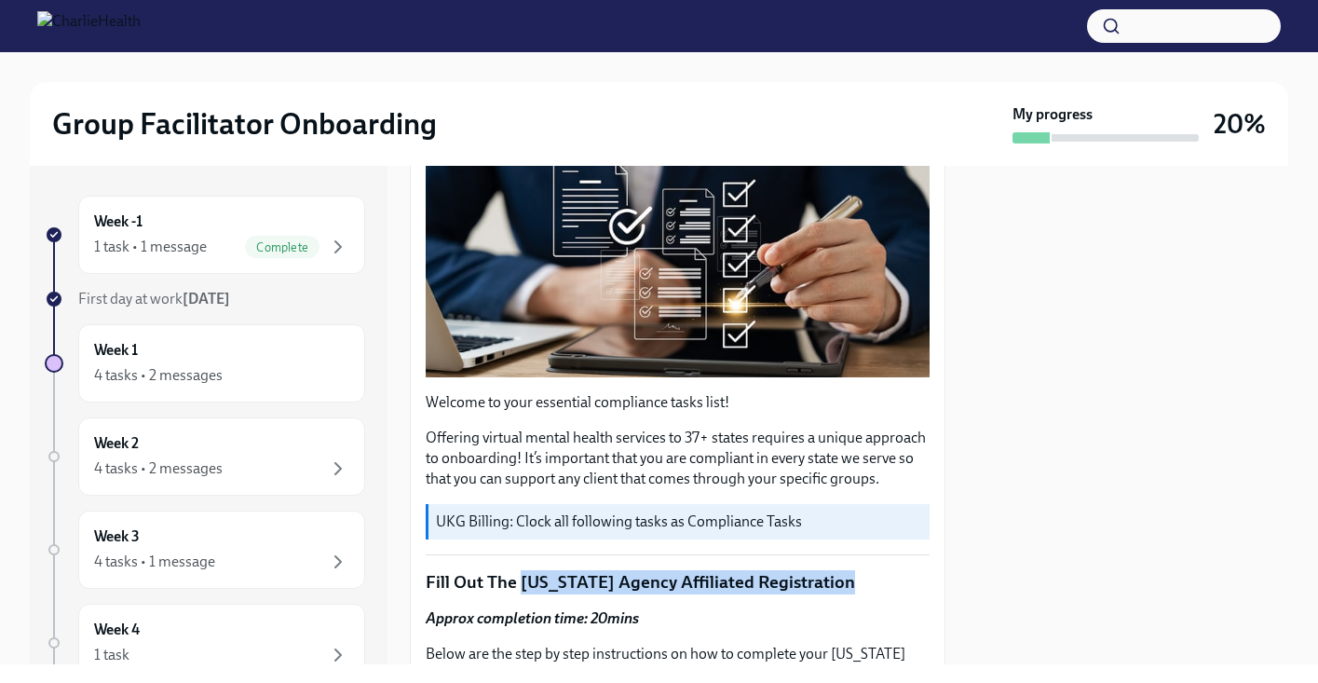
scroll to position [0, 0]
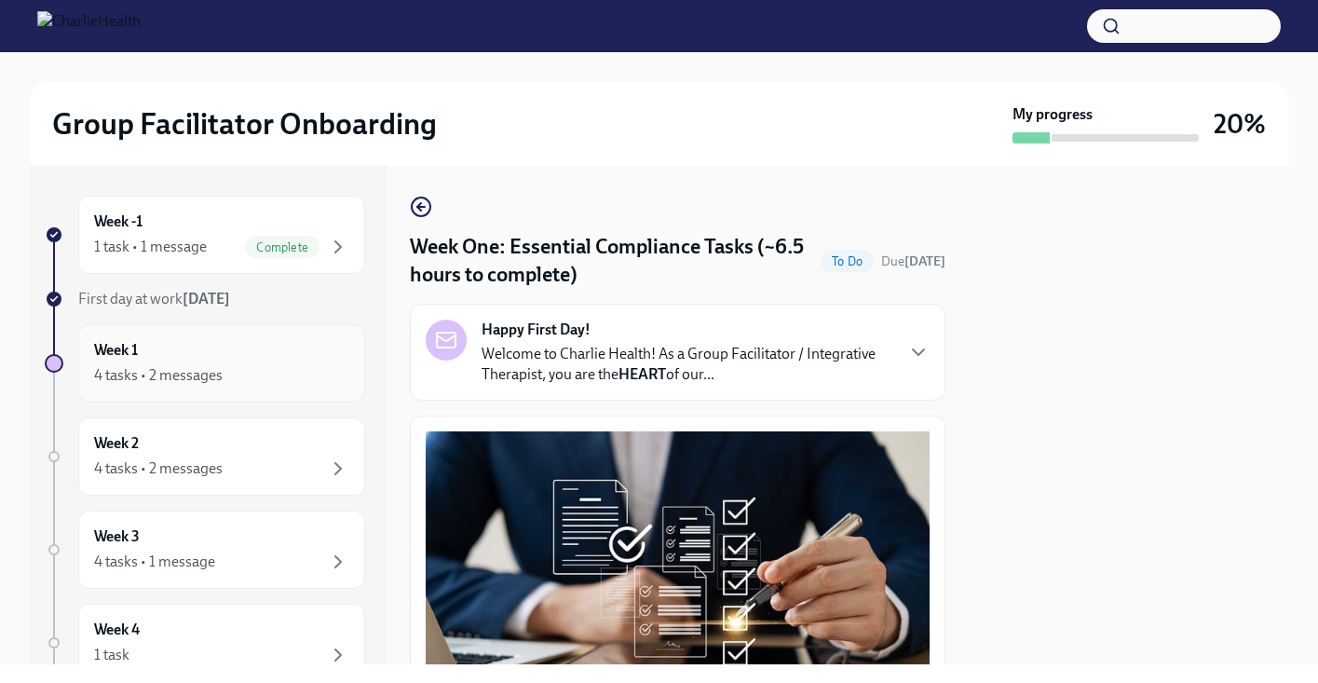
click at [184, 359] on div "Week 1 4 tasks • 2 messages" at bounding box center [221, 363] width 255 height 47
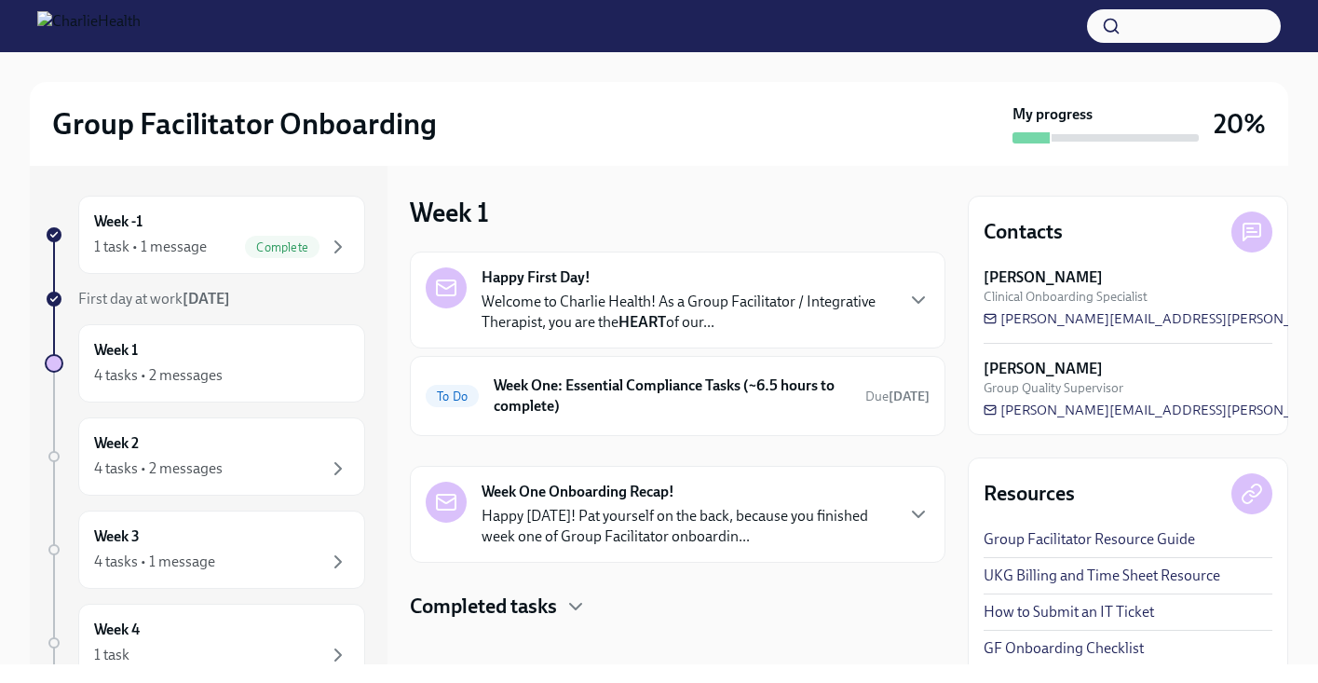
click at [511, 611] on h4 "Completed tasks" at bounding box center [483, 606] width 147 height 28
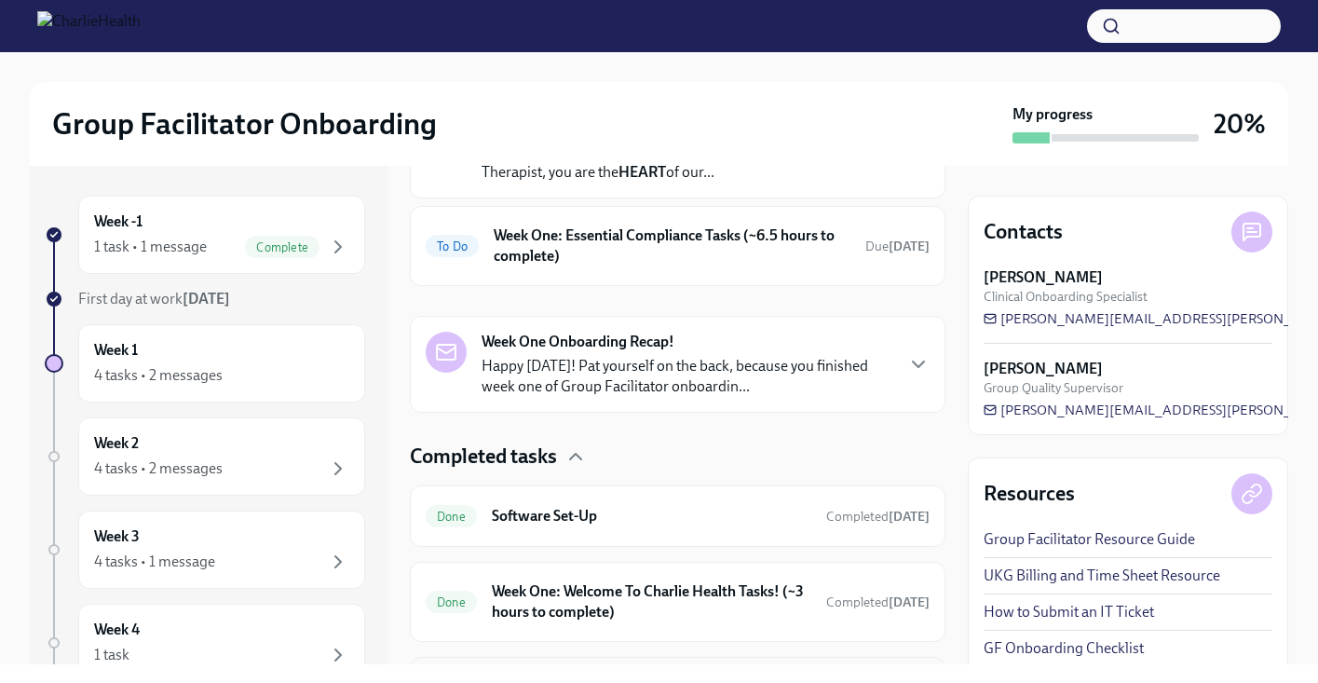
scroll to position [282, 0]
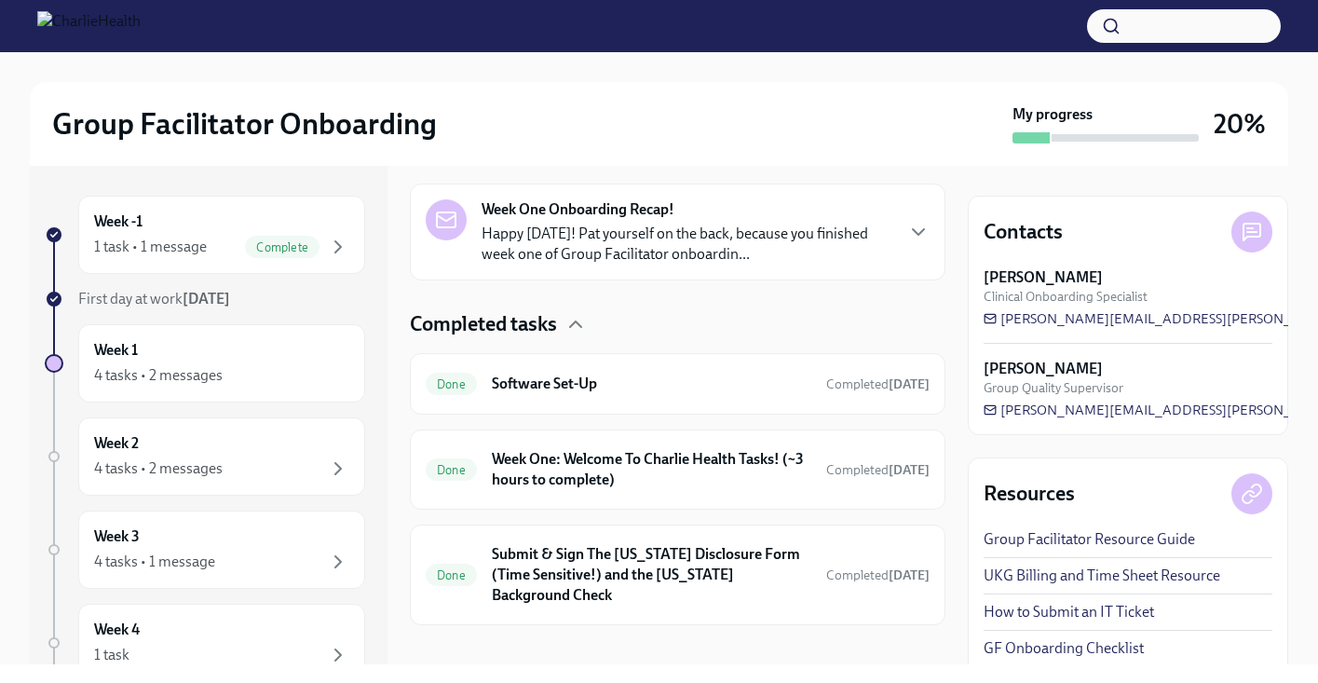
click at [548, 257] on p "Happy [DATE]! Pat yourself on the back, because you finished week one of Group …" at bounding box center [687, 244] width 411 height 41
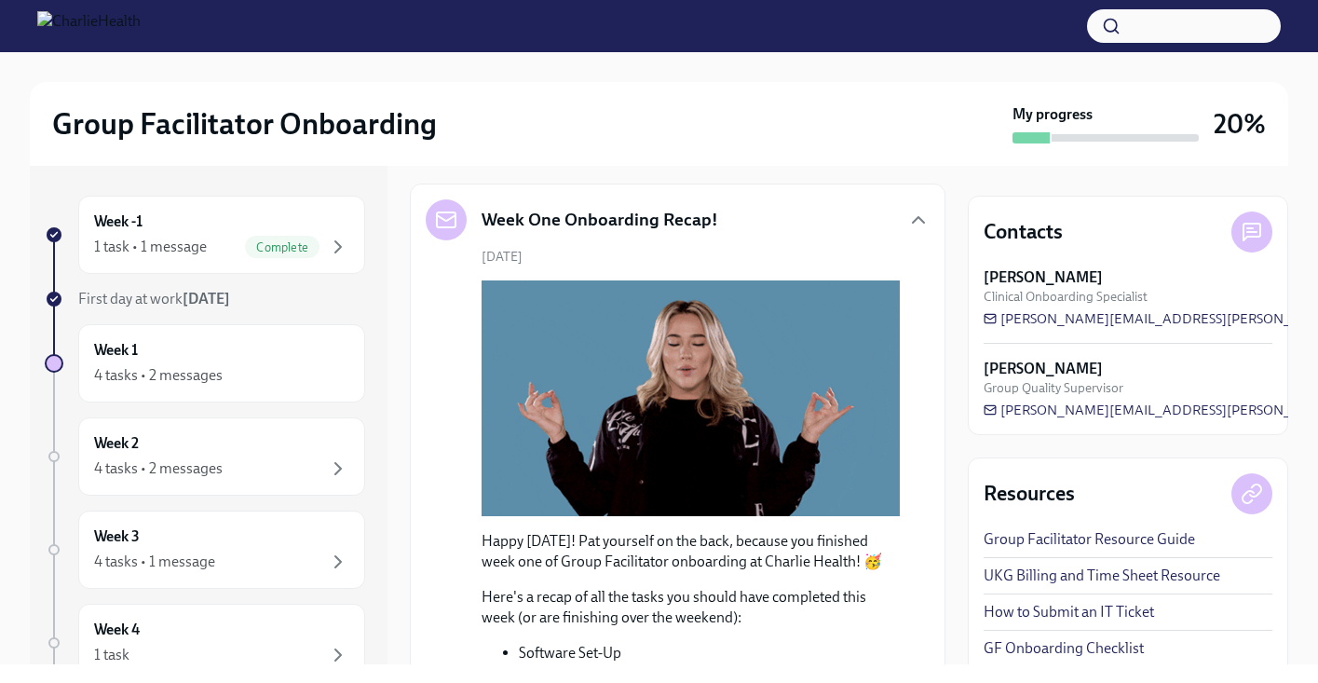
click at [729, 217] on div "Week One Onboarding Recap!" at bounding box center [678, 219] width 504 height 41
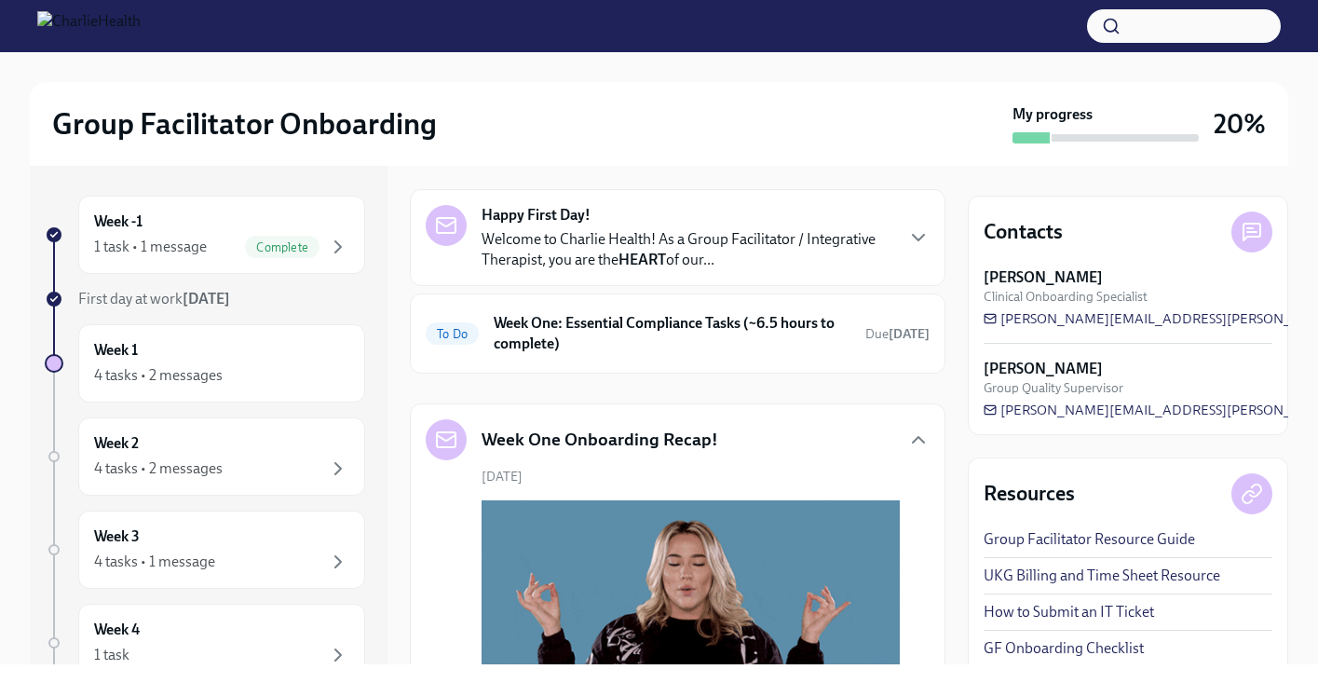
scroll to position [0, 0]
